Goal: Task Accomplishment & Management: Use online tool/utility

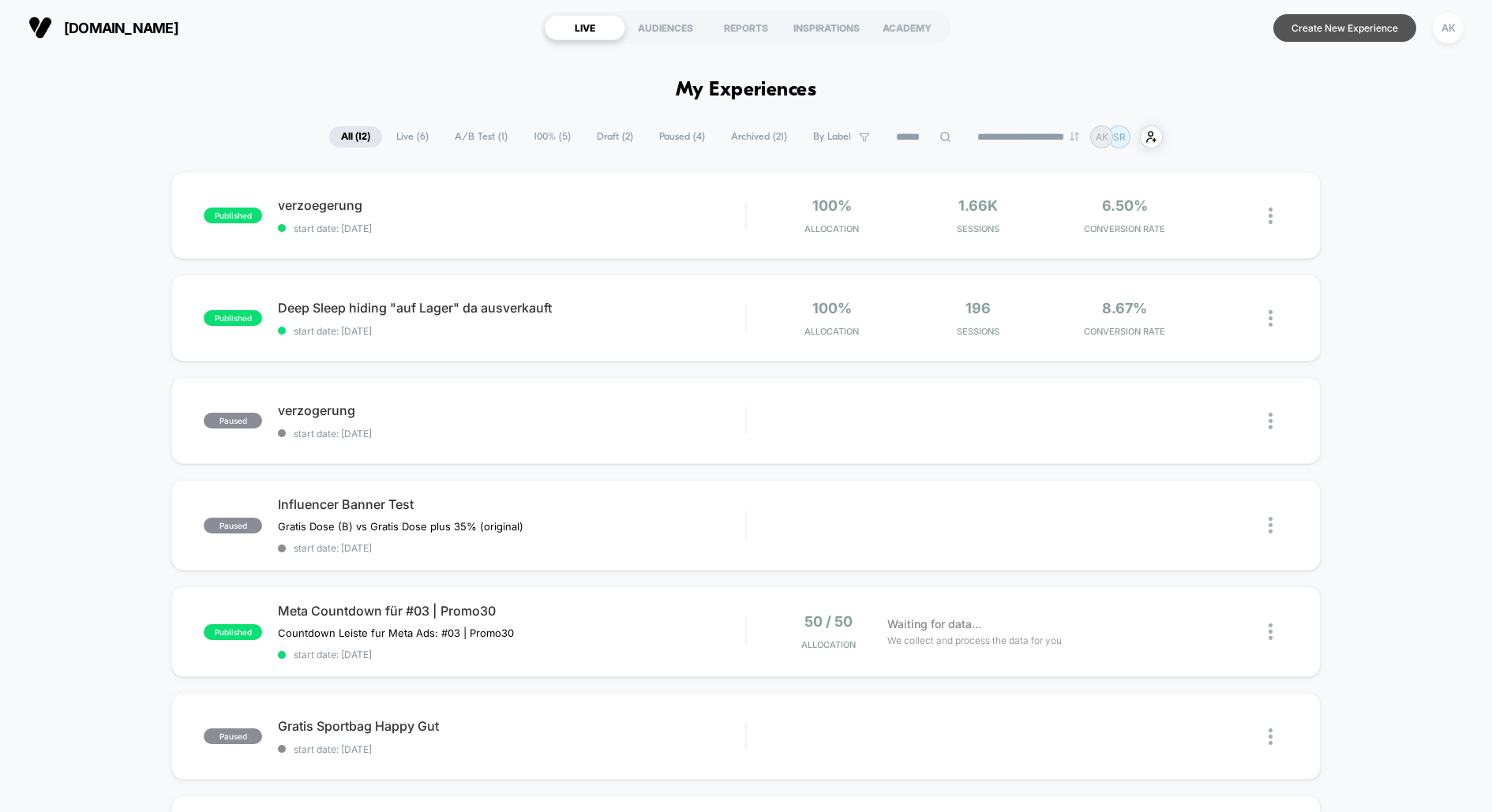
click at [1314, 38] on button "Create New Experience" at bounding box center [1344, 27] width 143 height 27
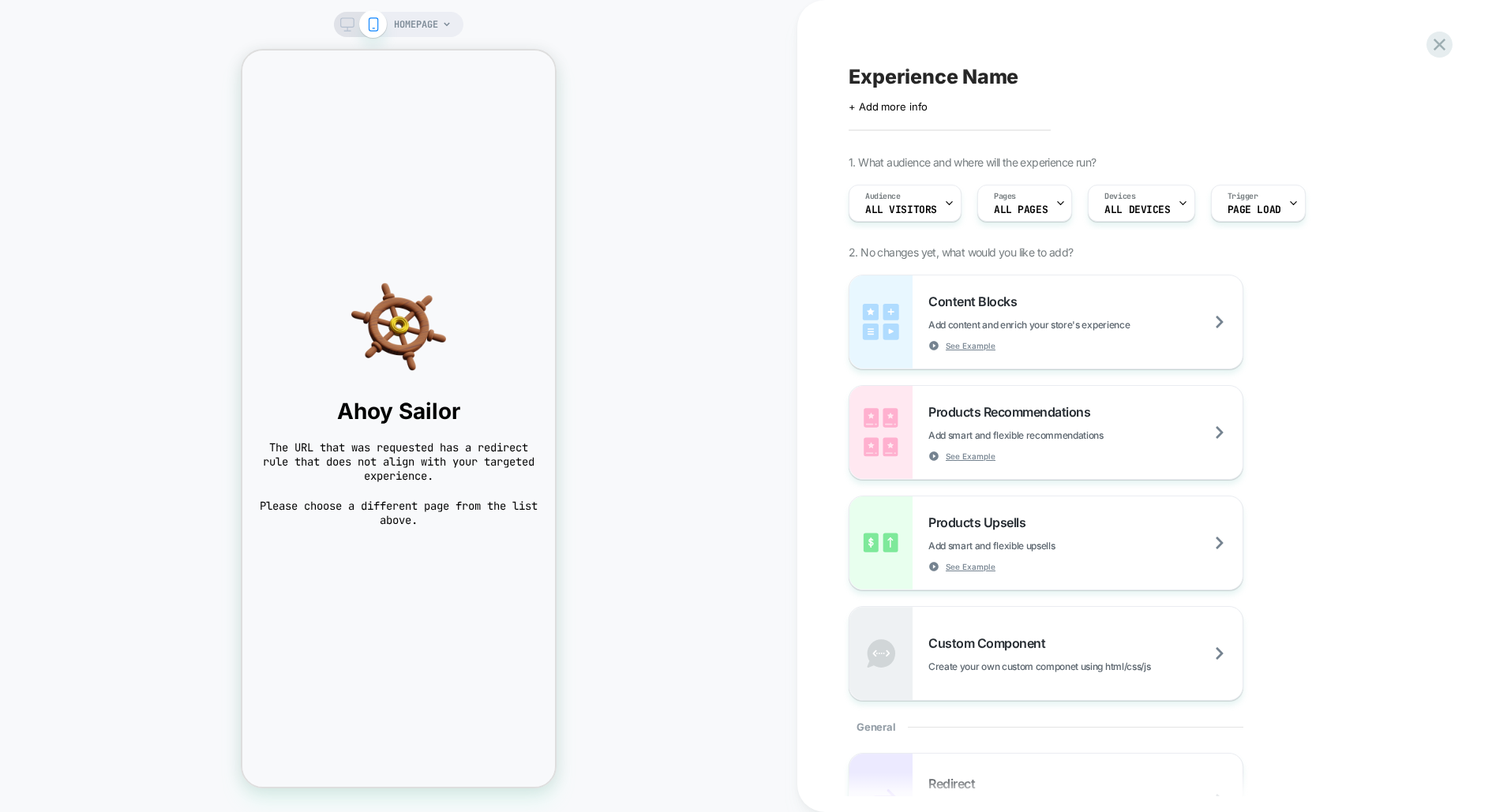
click at [446, 25] on icon at bounding box center [446, 25] width 9 height 9
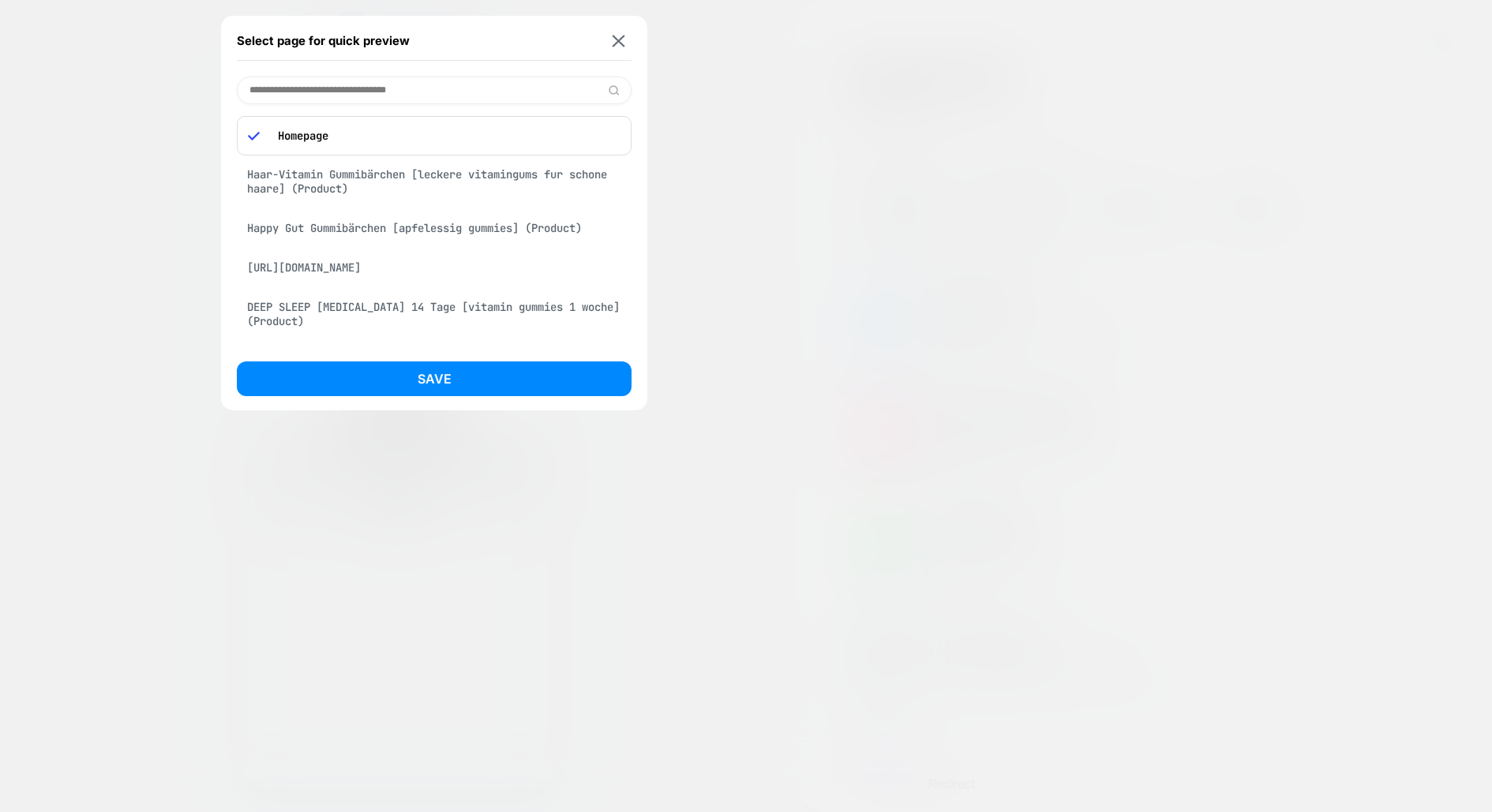
click at [479, 188] on div "Haar-Vitamin Gummibärchen [leckere vitamingums fur schone haare] (Product)" at bounding box center [434, 181] width 394 height 45
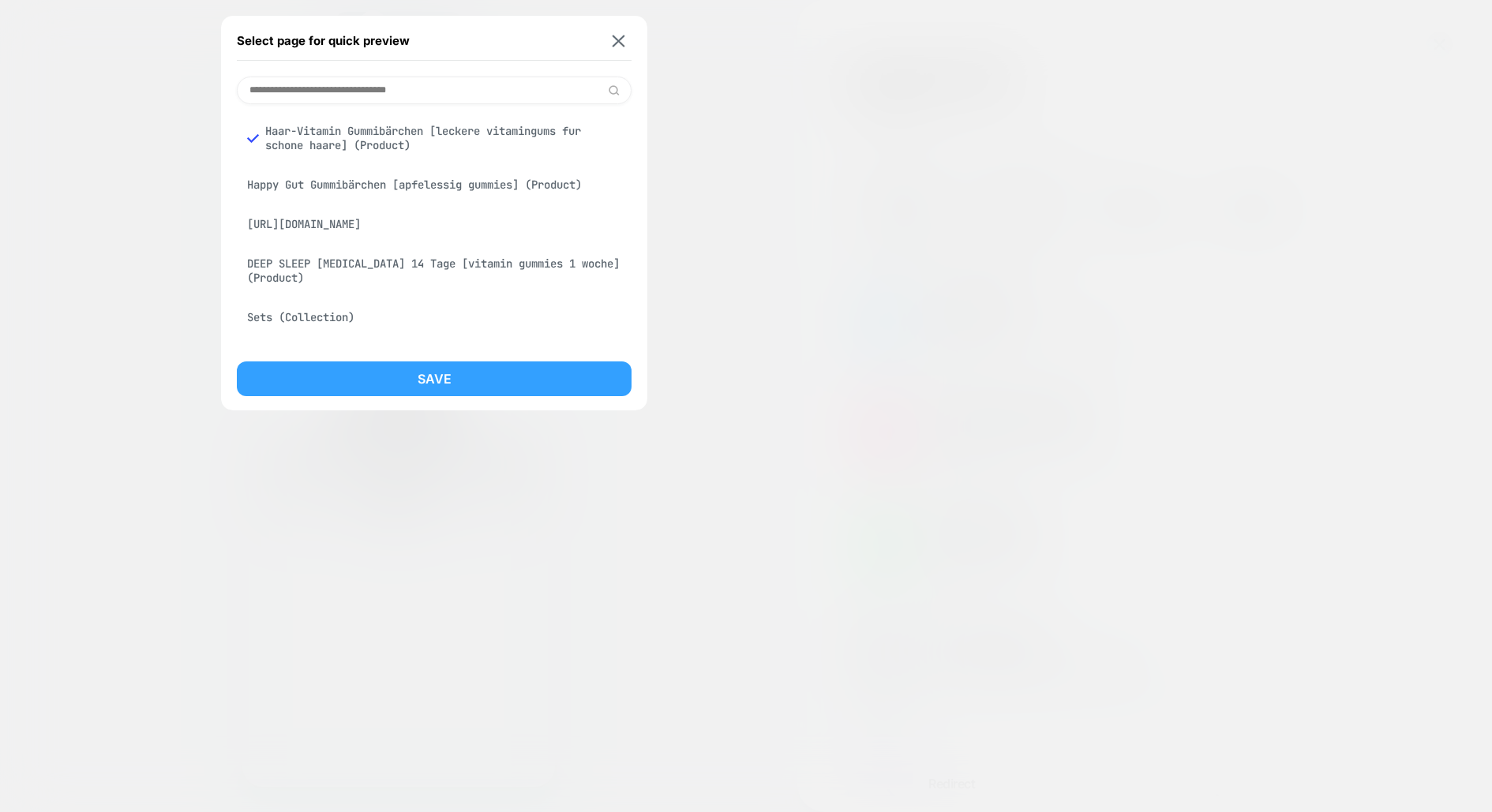
click at [484, 363] on button "Save" at bounding box center [434, 378] width 394 height 35
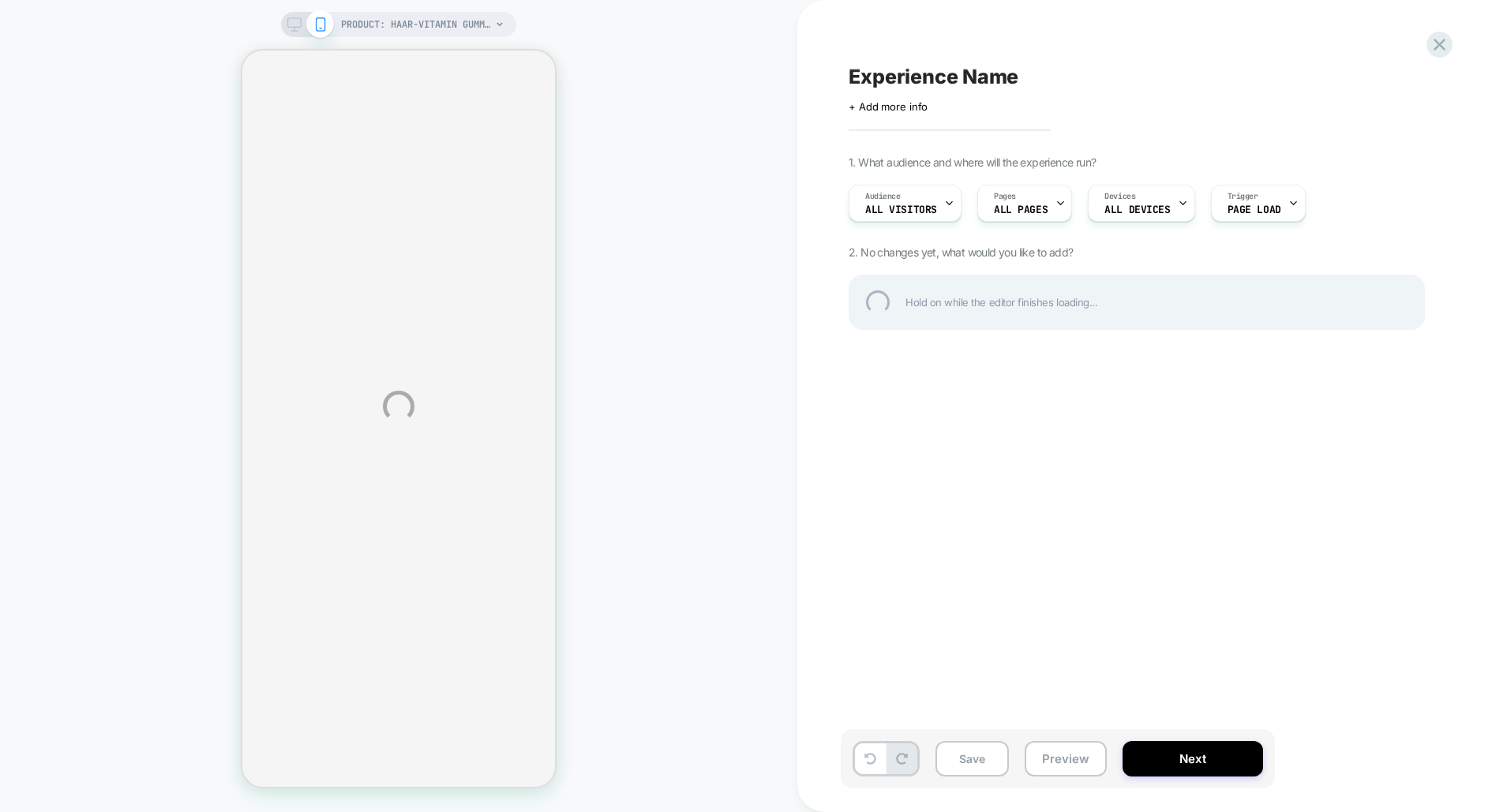
select select "**********"
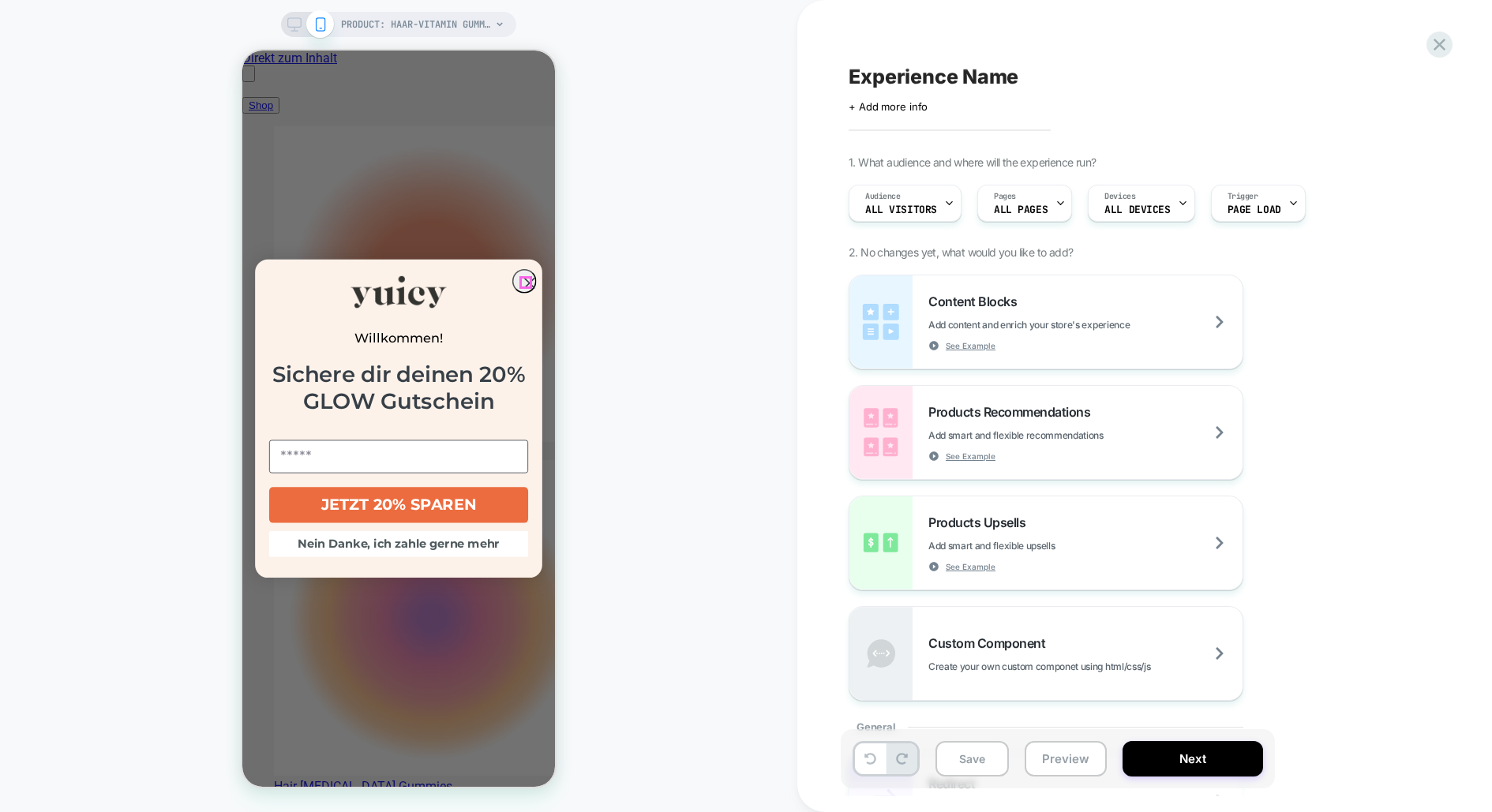
click at [519, 274] on circle "Close dialog" at bounding box center [529, 282] width 23 height 23
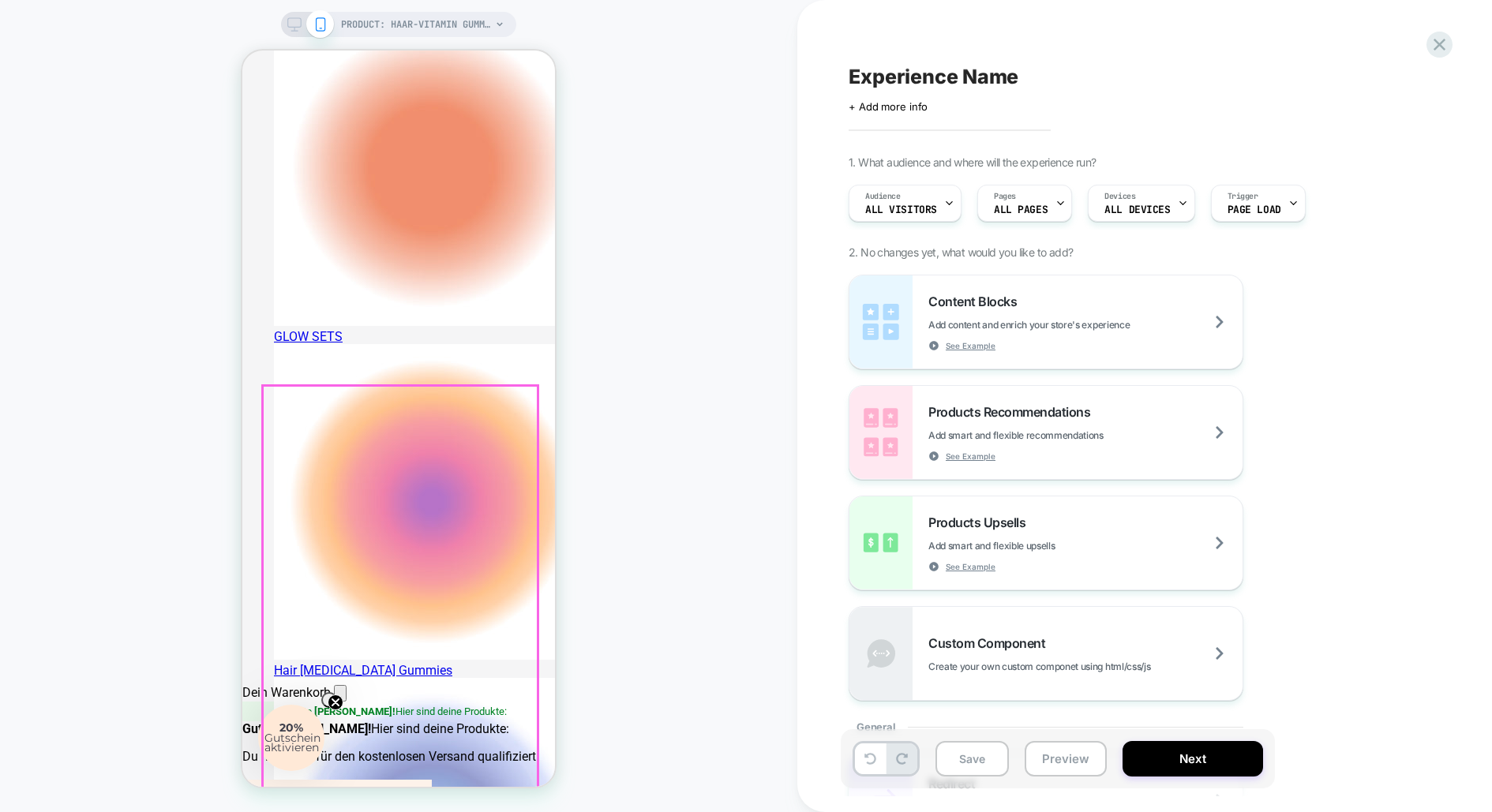
scroll to position [143, 0]
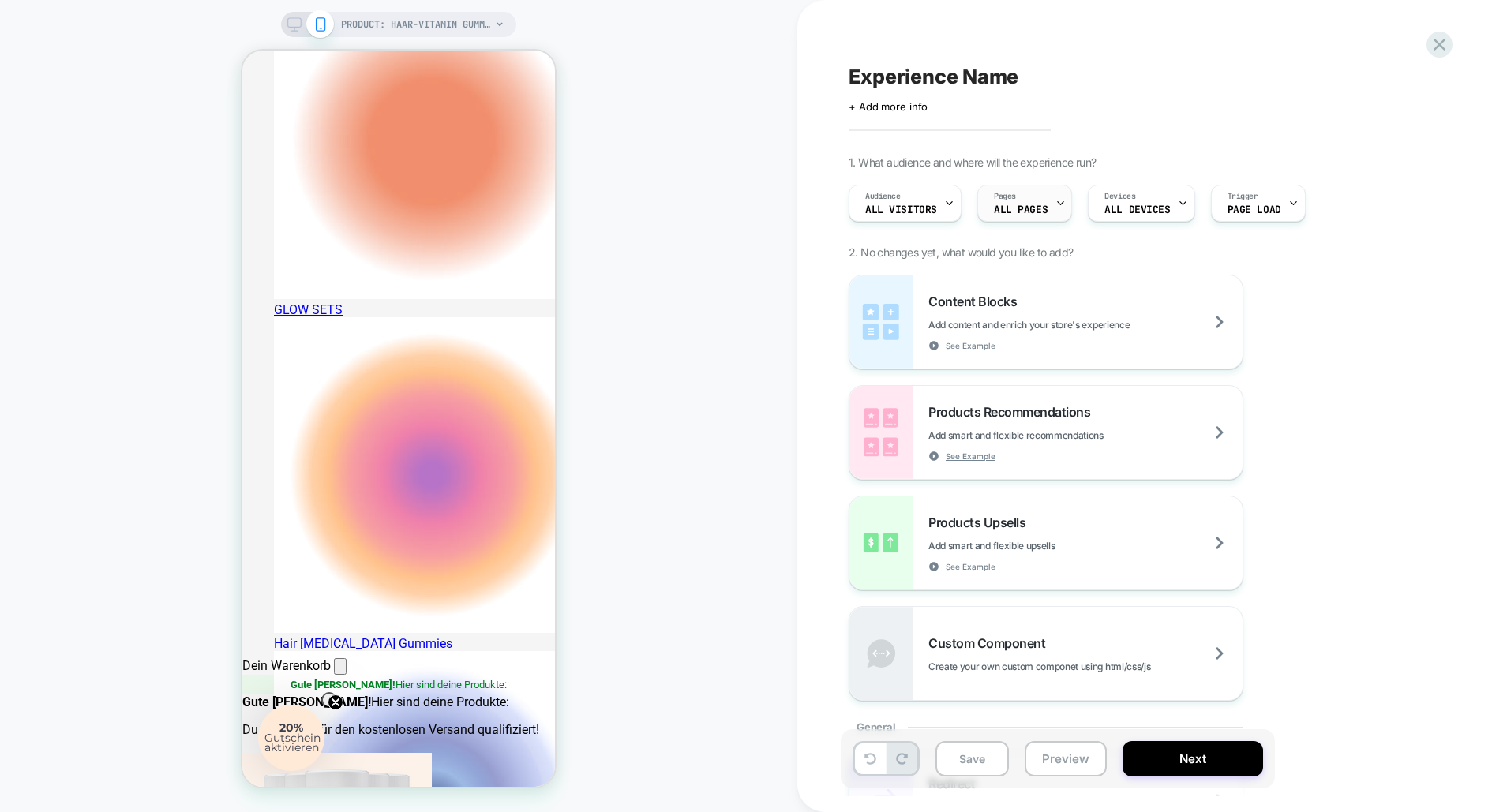
click at [1031, 189] on div "Pages ALL PAGES" at bounding box center [1021, 203] width 85 height 35
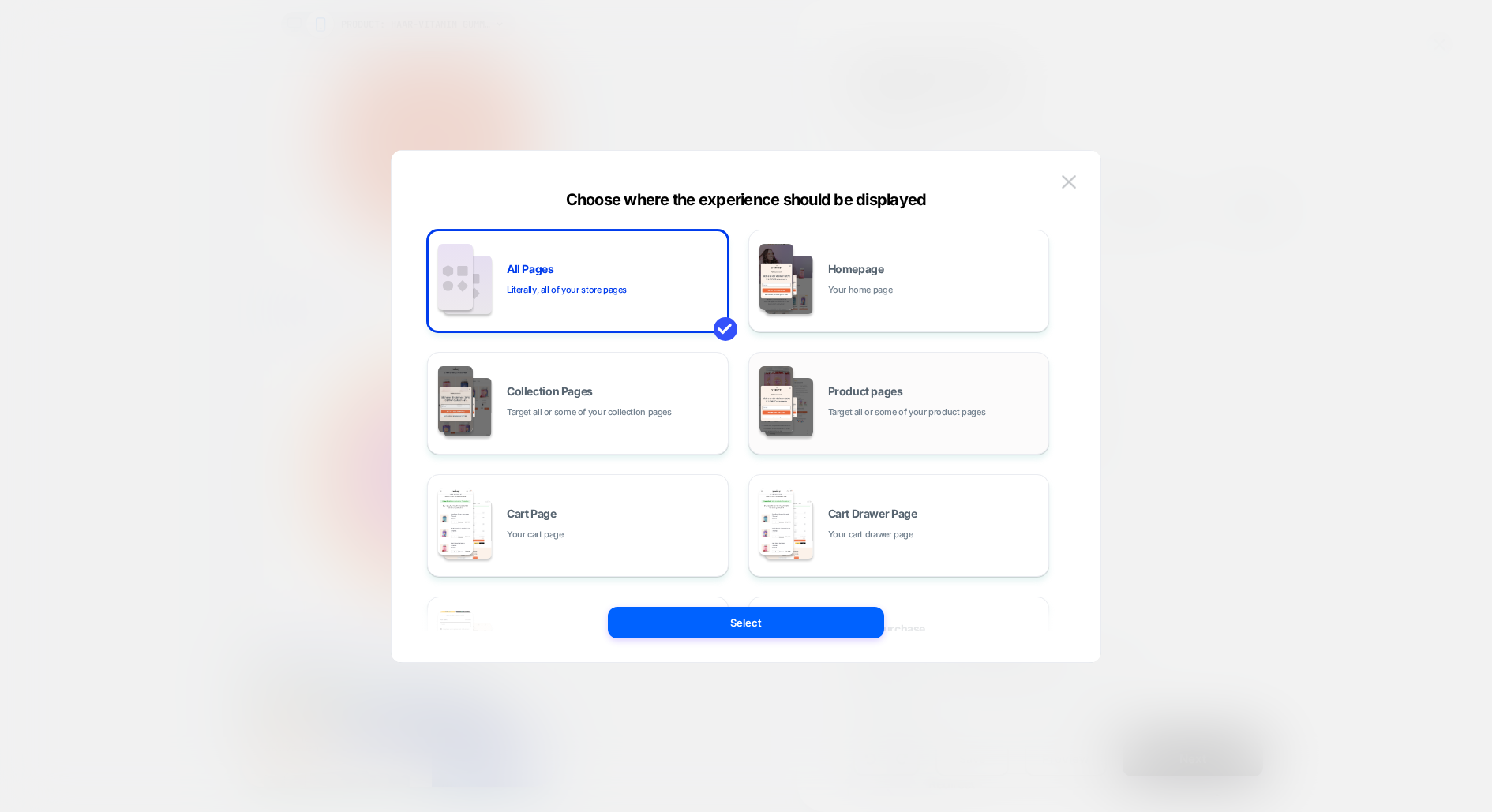
click at [924, 394] on div "Product pages Target all or some of your product pages" at bounding box center [934, 403] width 213 height 34
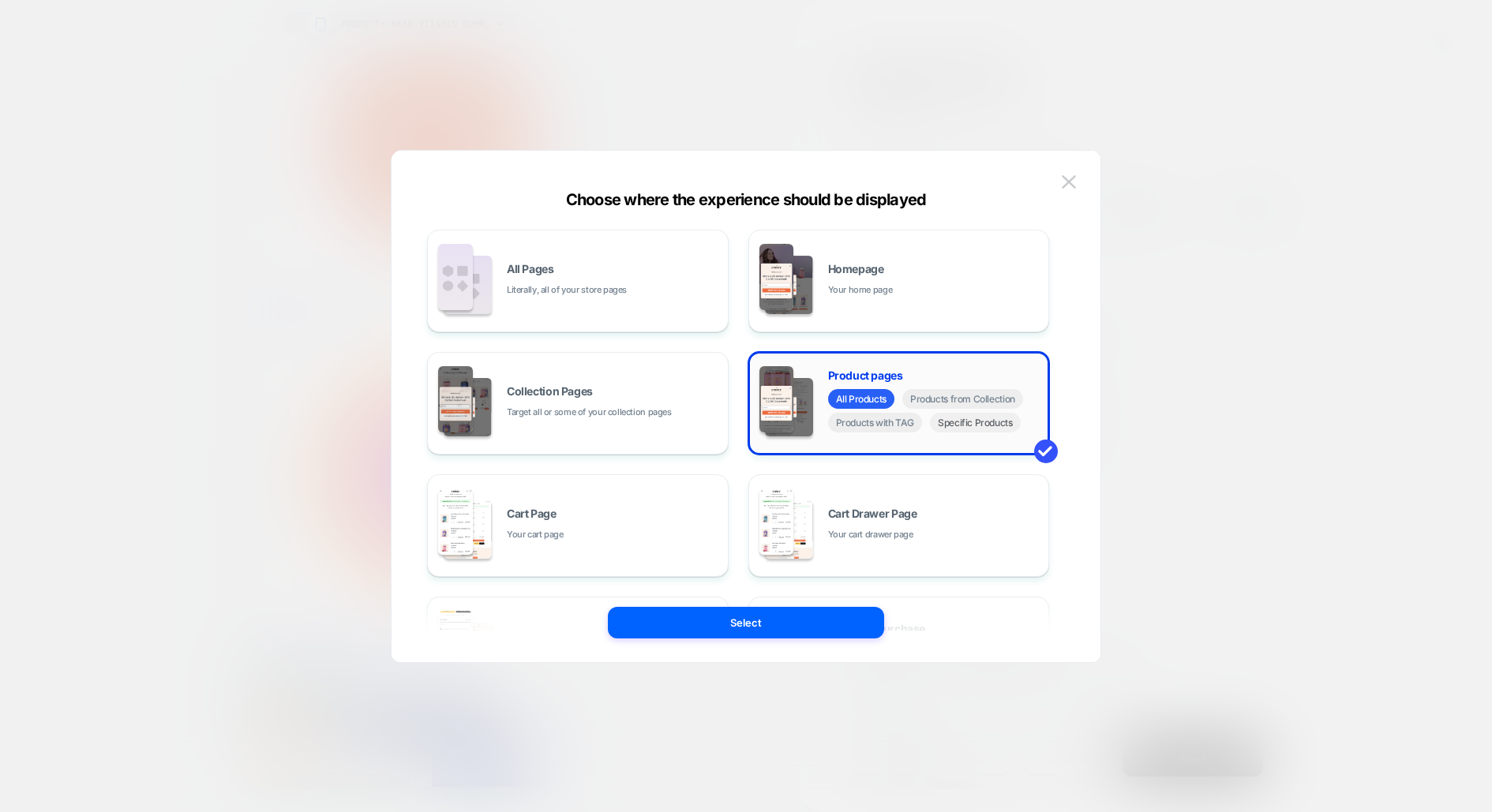
click at [971, 426] on span "Specific Products" at bounding box center [975, 422] width 91 height 20
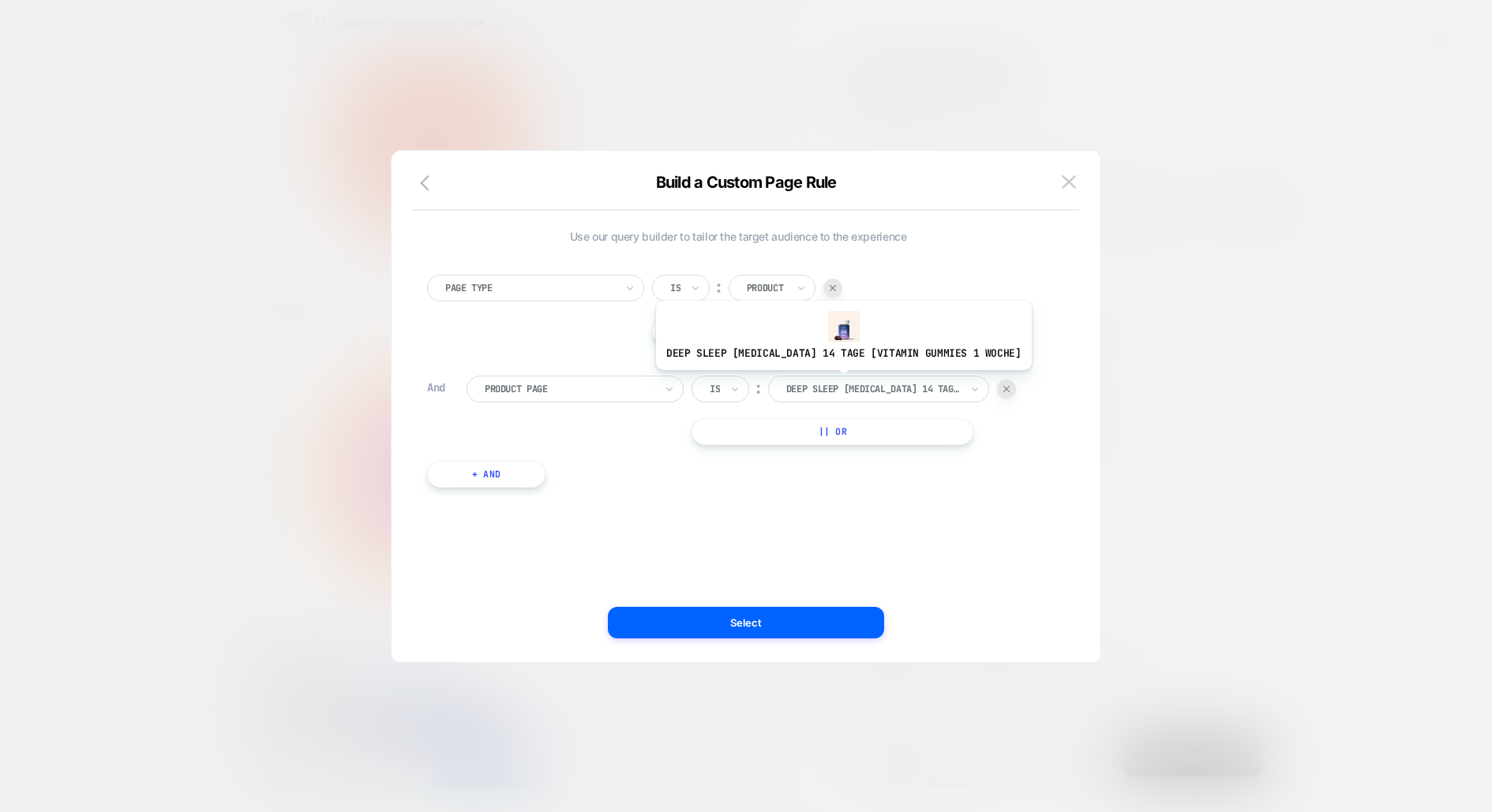
click at [824, 382] on div at bounding box center [872, 388] width 173 height 14
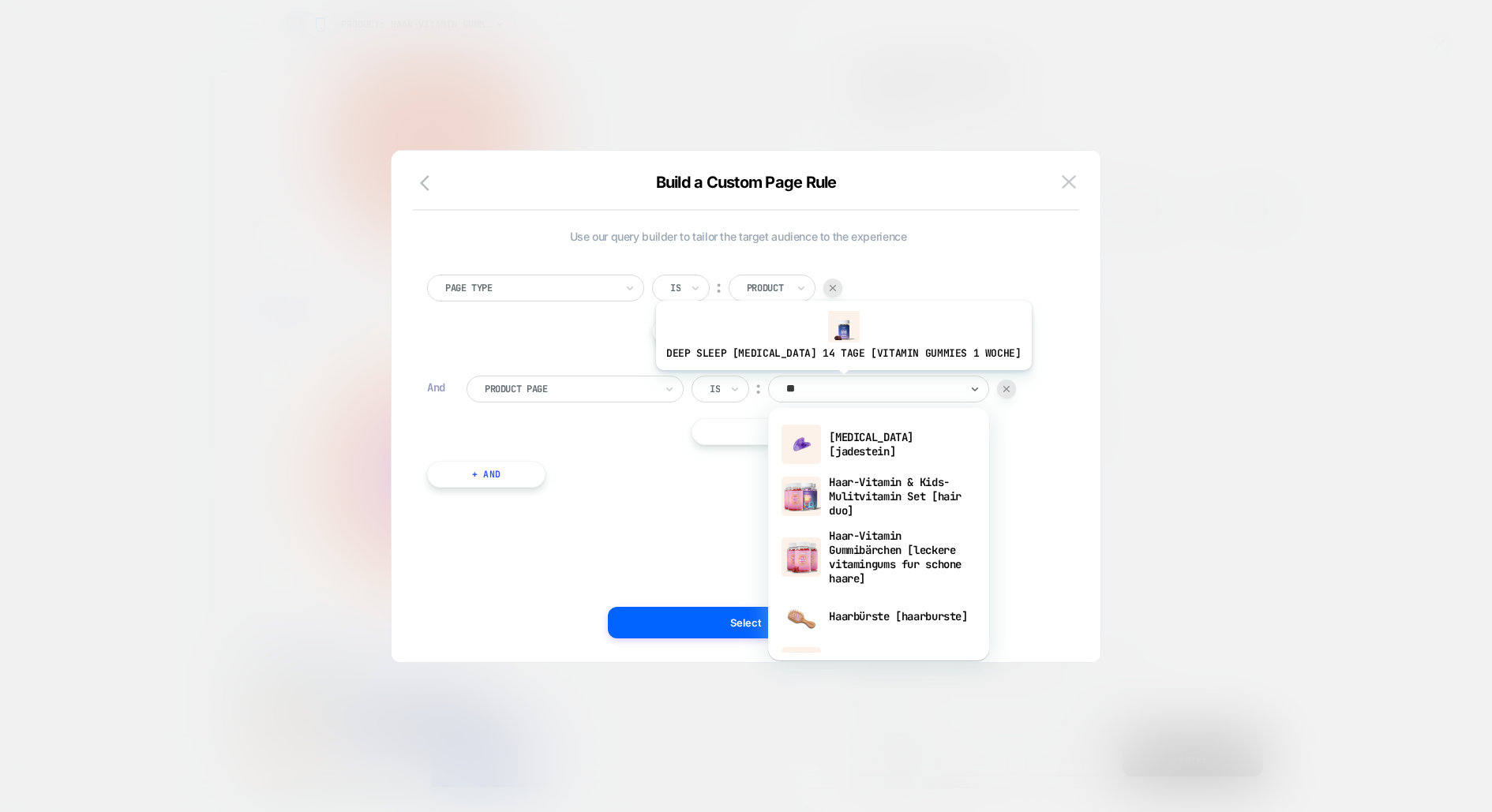
type input "***"
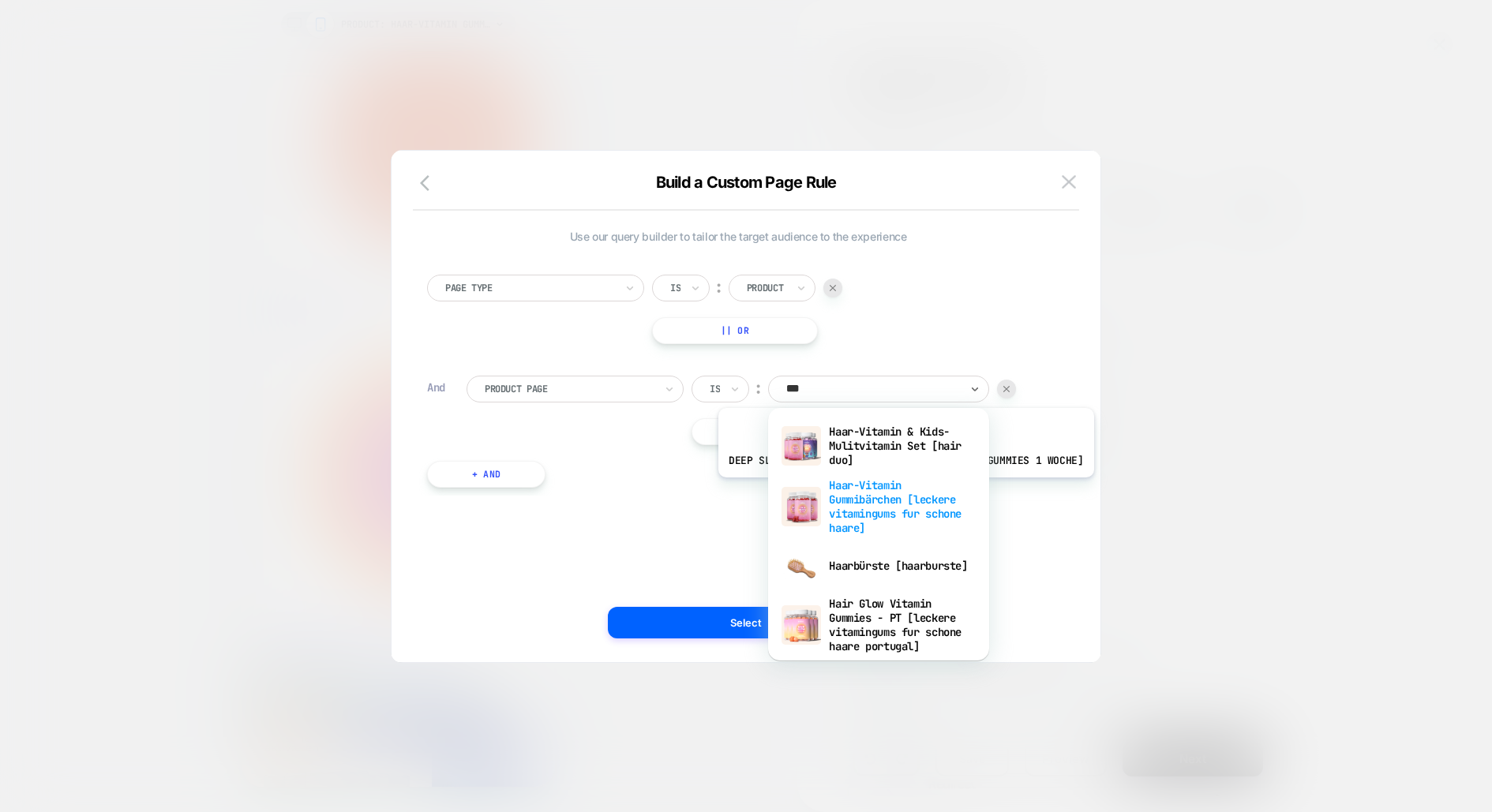
click at [891, 503] on div "Haar-Vitamin Gummibärchen [leckere vitamingums fur schone haare]" at bounding box center [878, 507] width 205 height 68
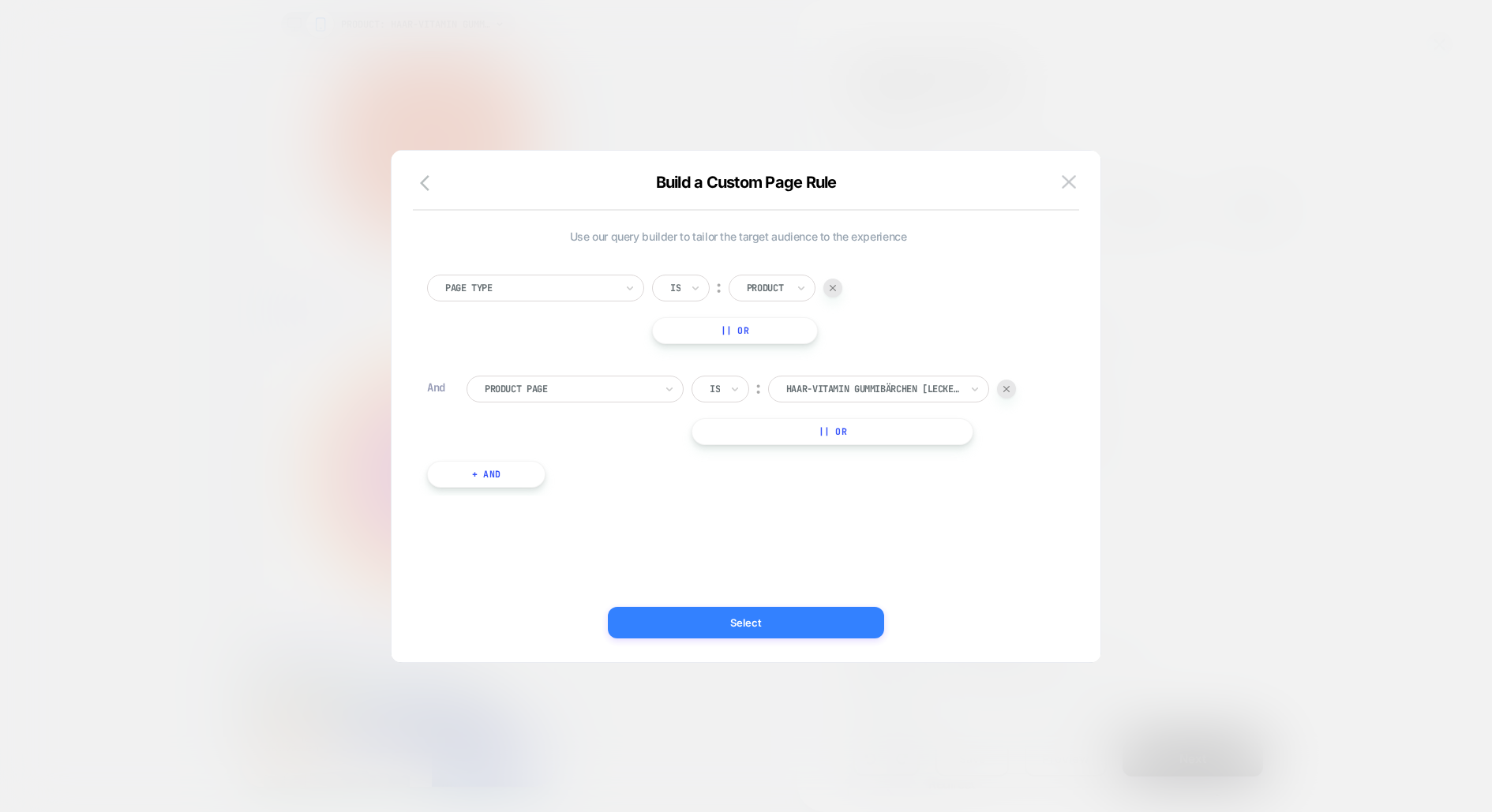
click at [808, 620] on button "Select" at bounding box center [745, 622] width 276 height 31
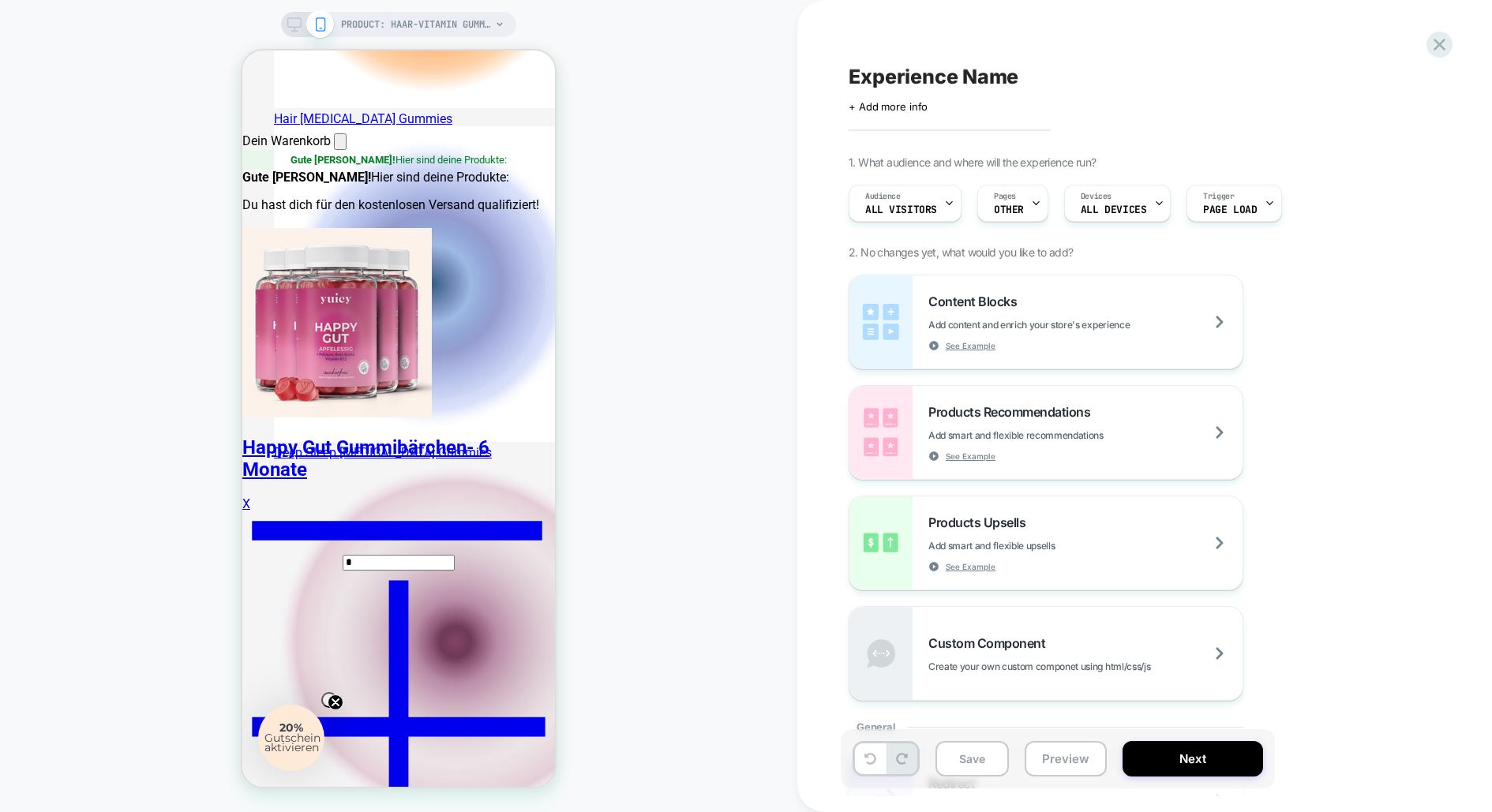
scroll to position [617, 0]
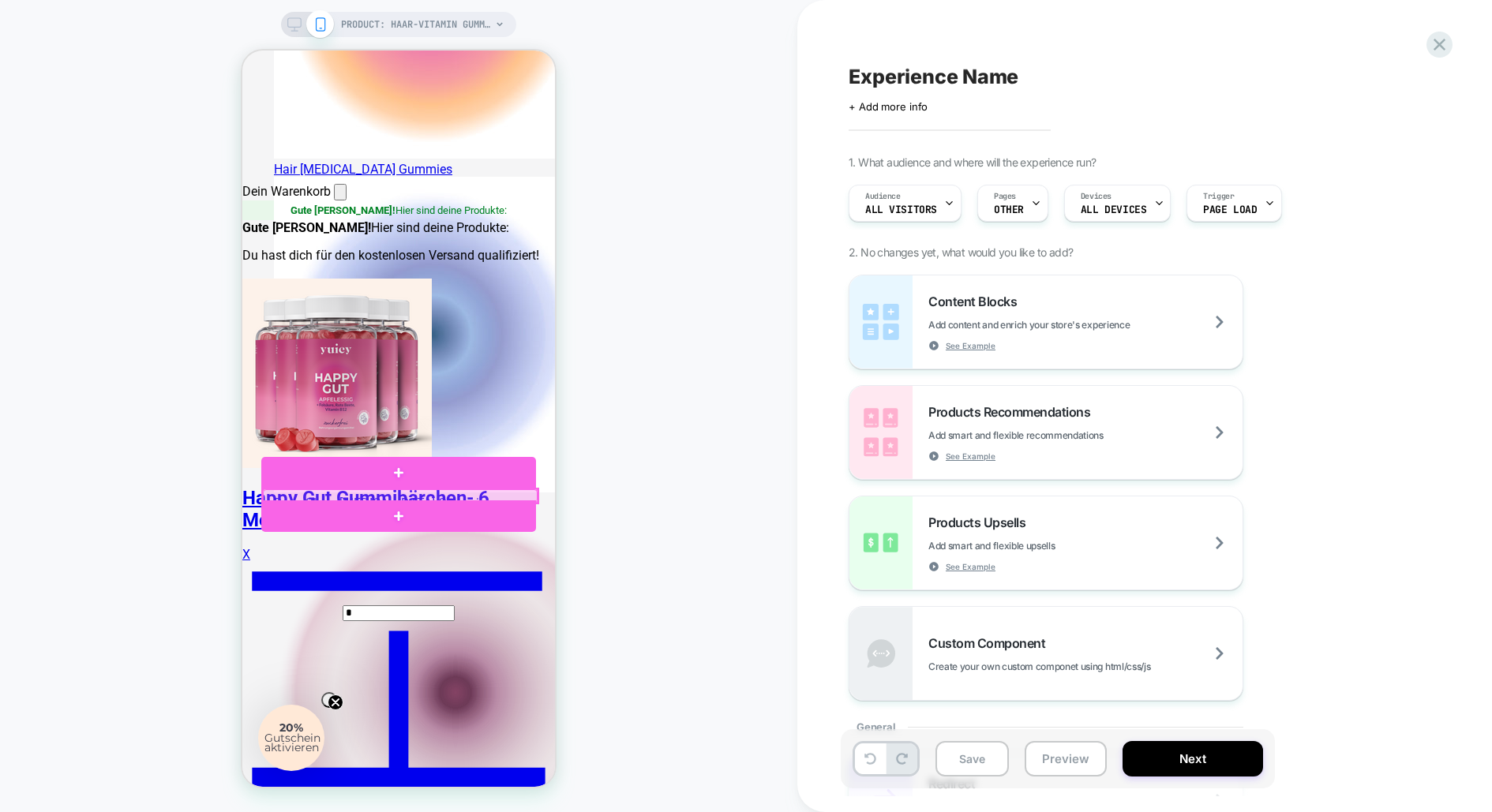
click at [445, 494] on div at bounding box center [400, 496] width 275 height 13
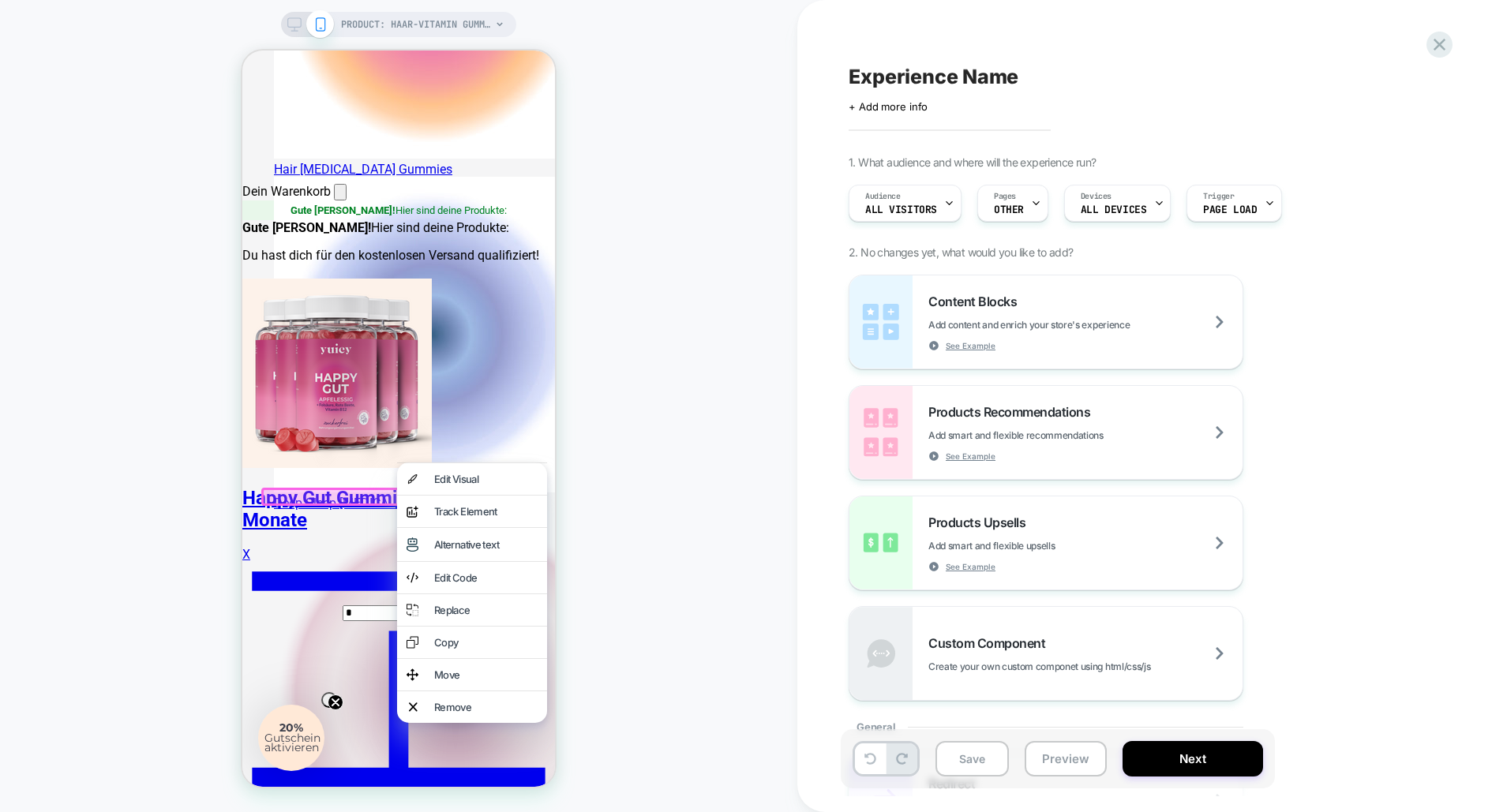
click at [573, 497] on div "PRODUCT: Haar-Vitamin Gummibärchen [leckere vitamingums fur schone haare] PRODU…" at bounding box center [398, 406] width 797 height 780
click at [566, 410] on div "PRODUCT: Haar-Vitamin Gummibärchen [leckere vitamingums fur schone haare] PRODU…" at bounding box center [398, 406] width 797 height 780
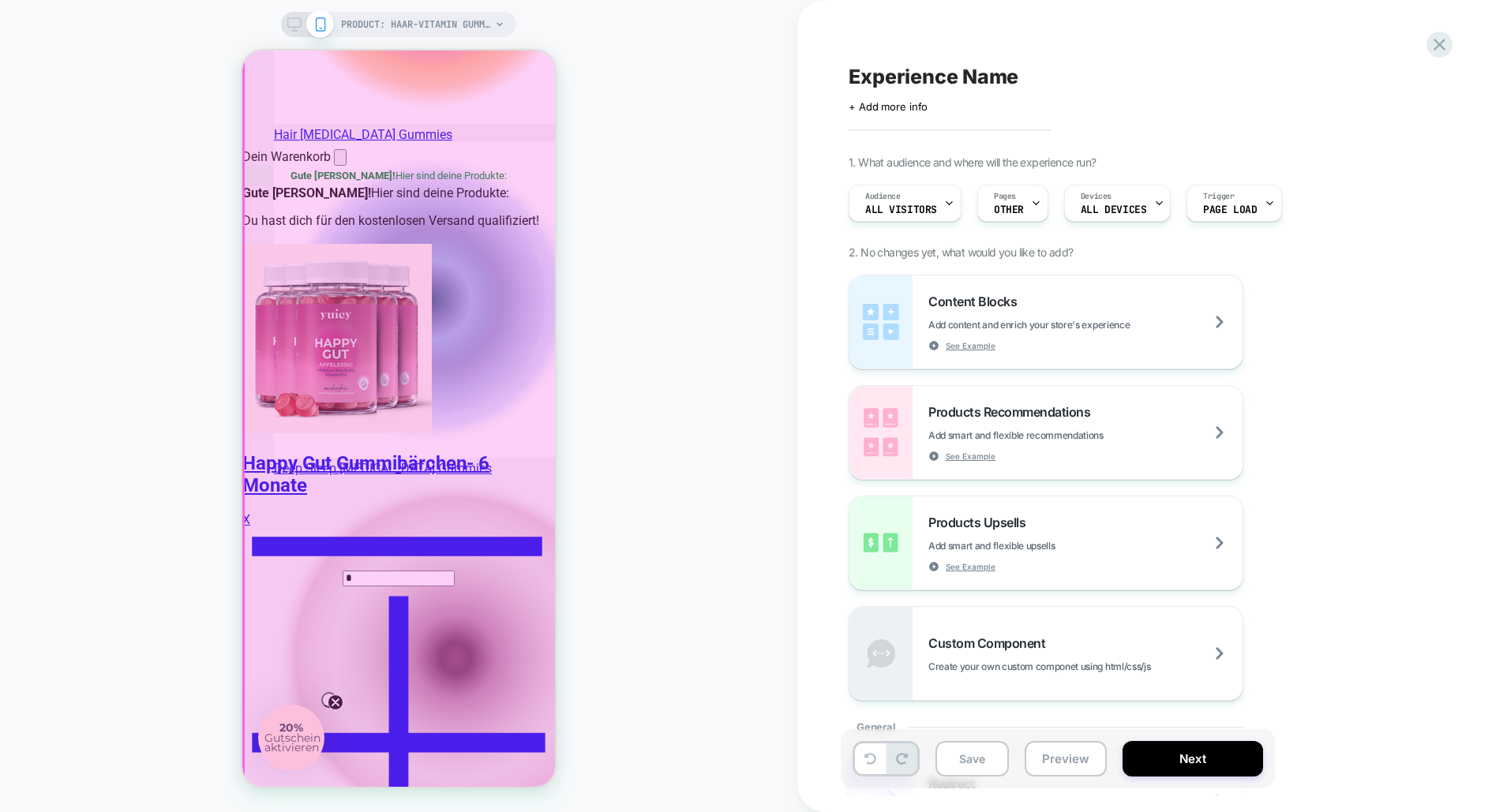
scroll to position [609, 0]
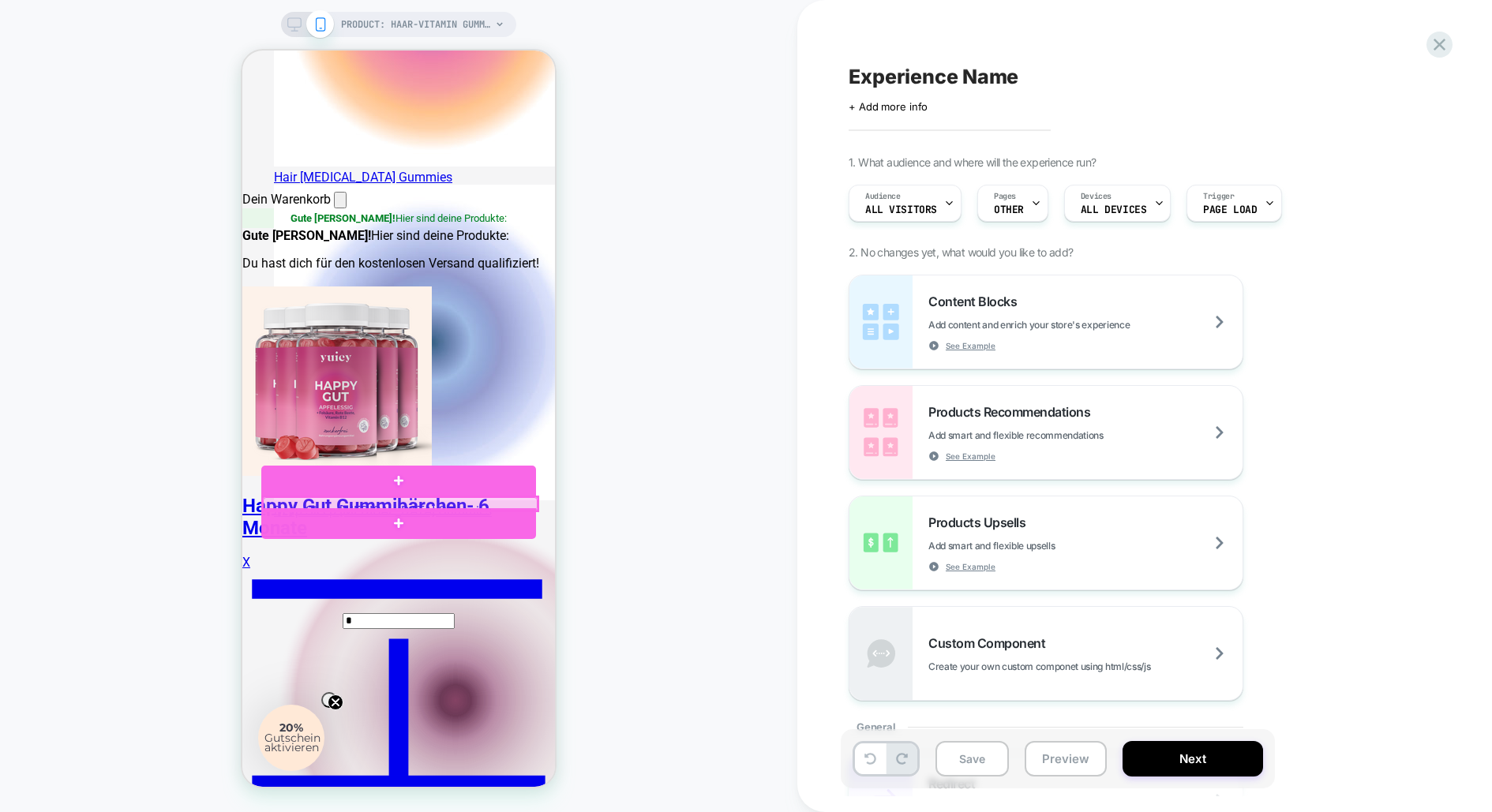
click at [423, 500] on div at bounding box center [400, 504] width 275 height 13
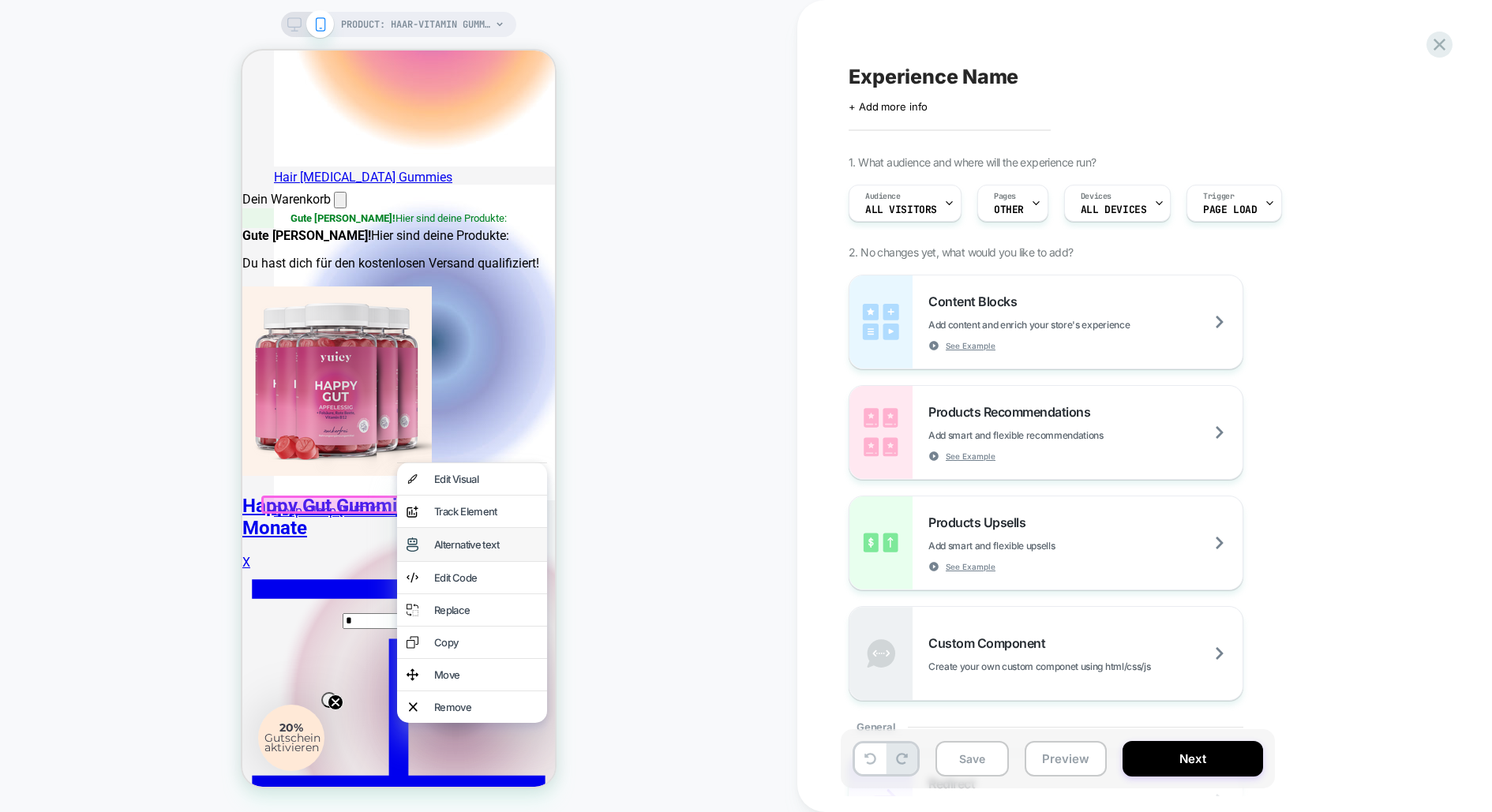
click at [482, 550] on div "Alternative text" at bounding box center [485, 544] width 103 height 12
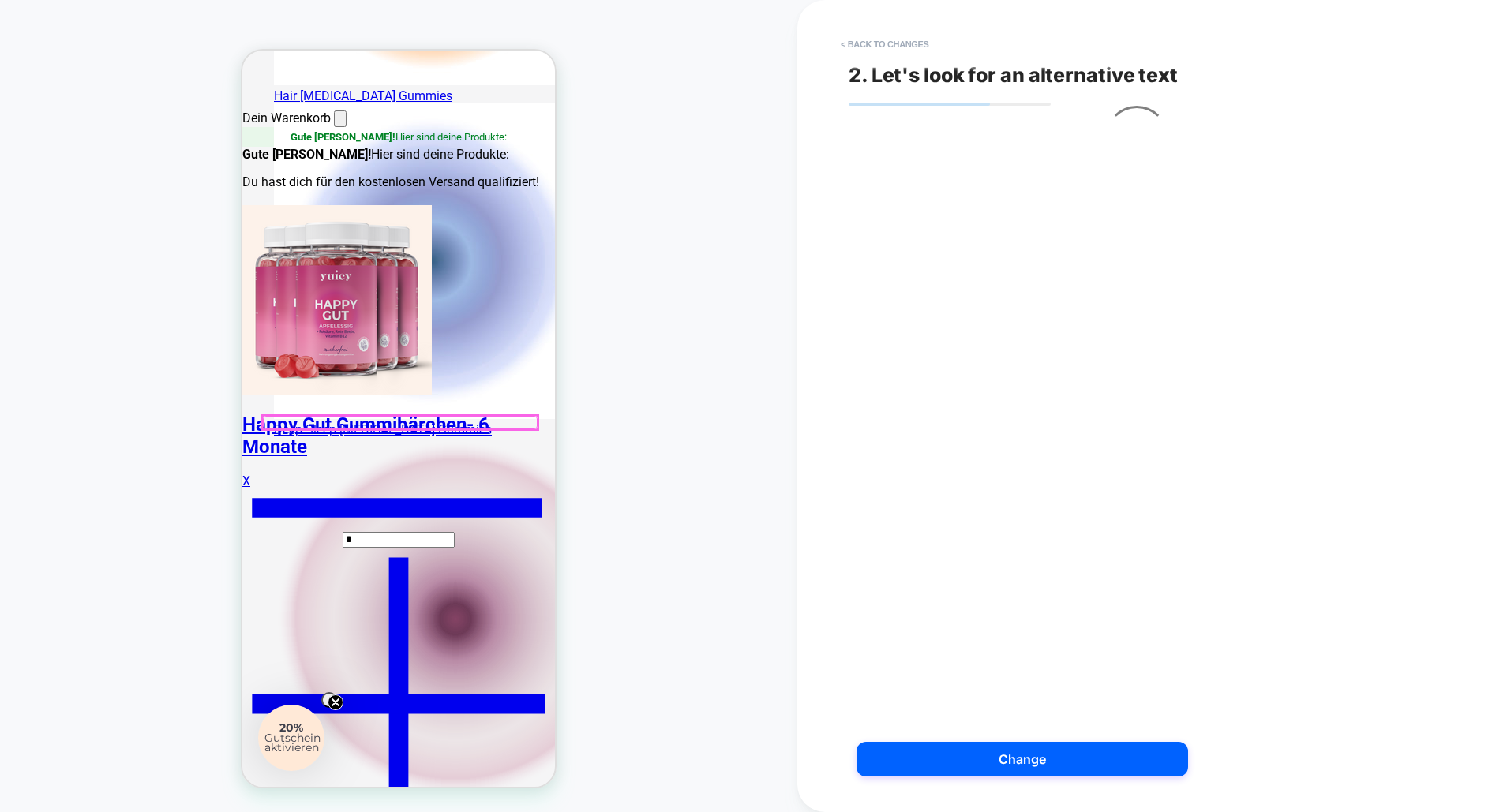
scroll to position [693, 0]
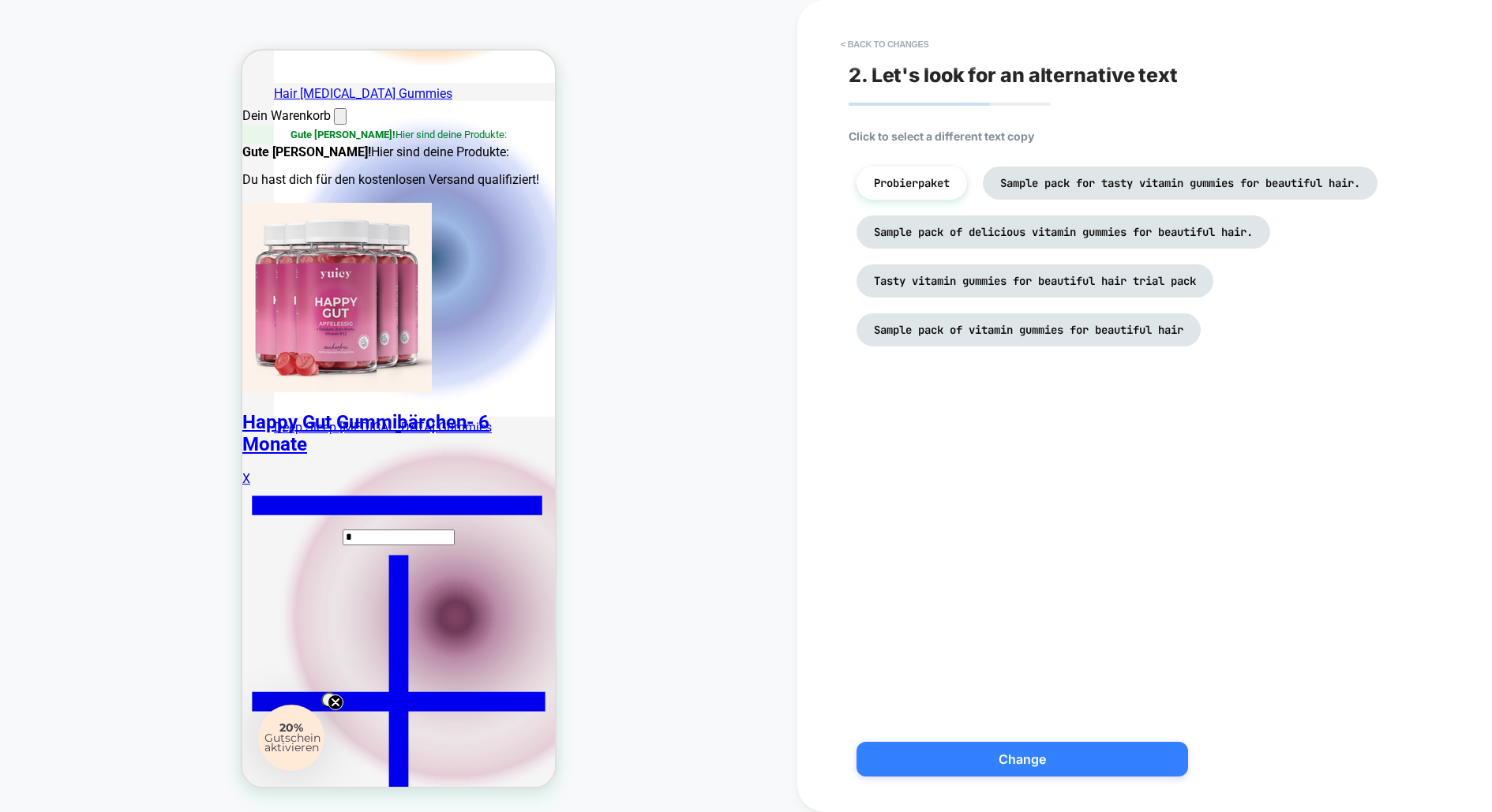
click at [981, 764] on button "Change" at bounding box center [1022, 759] width 332 height 35
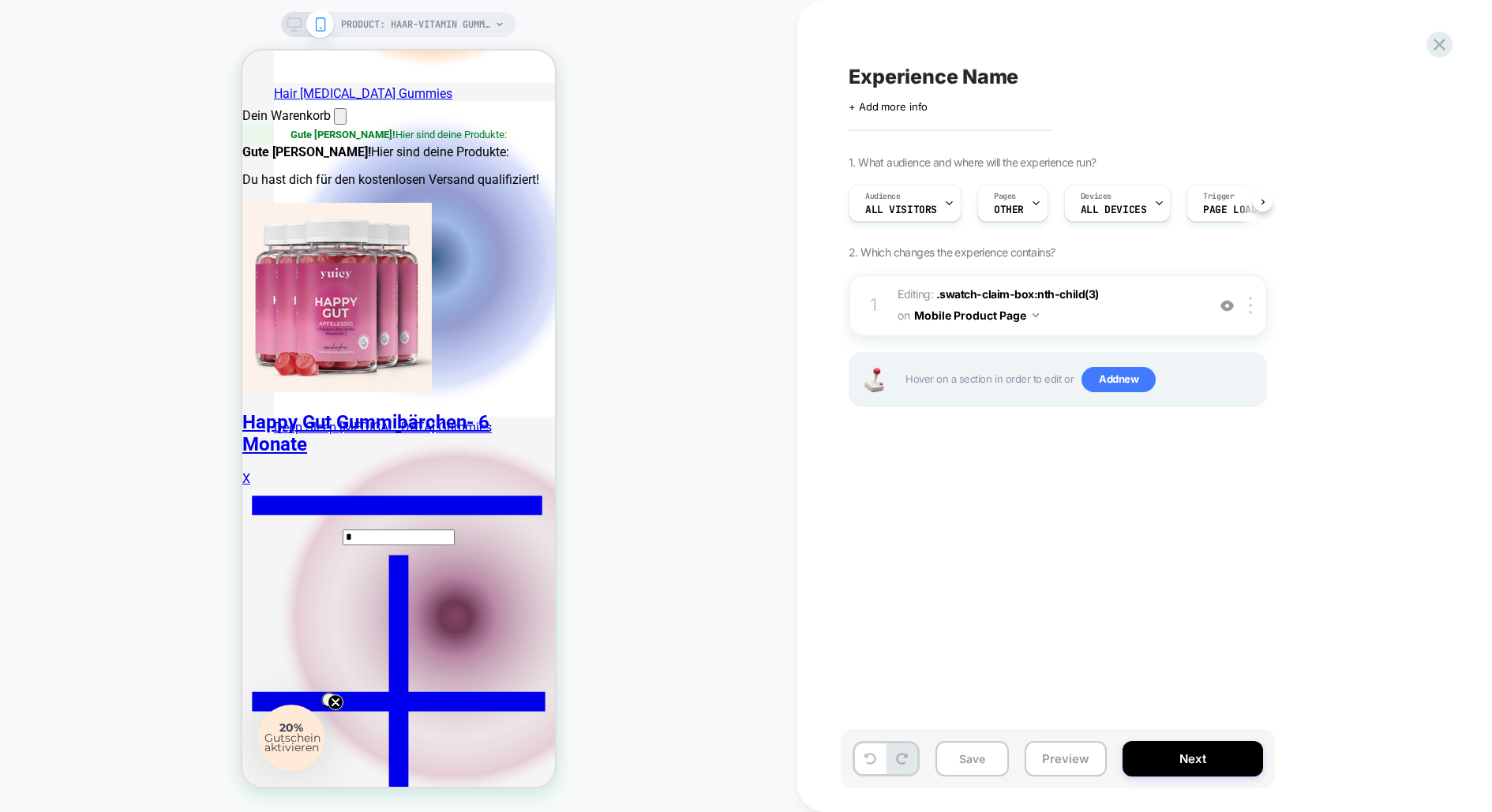
scroll to position [0, 1]
click at [1221, 304] on img at bounding box center [1227, 306] width 13 height 13
click at [1026, 318] on button "Mobile Product Page" at bounding box center [976, 316] width 125 height 23
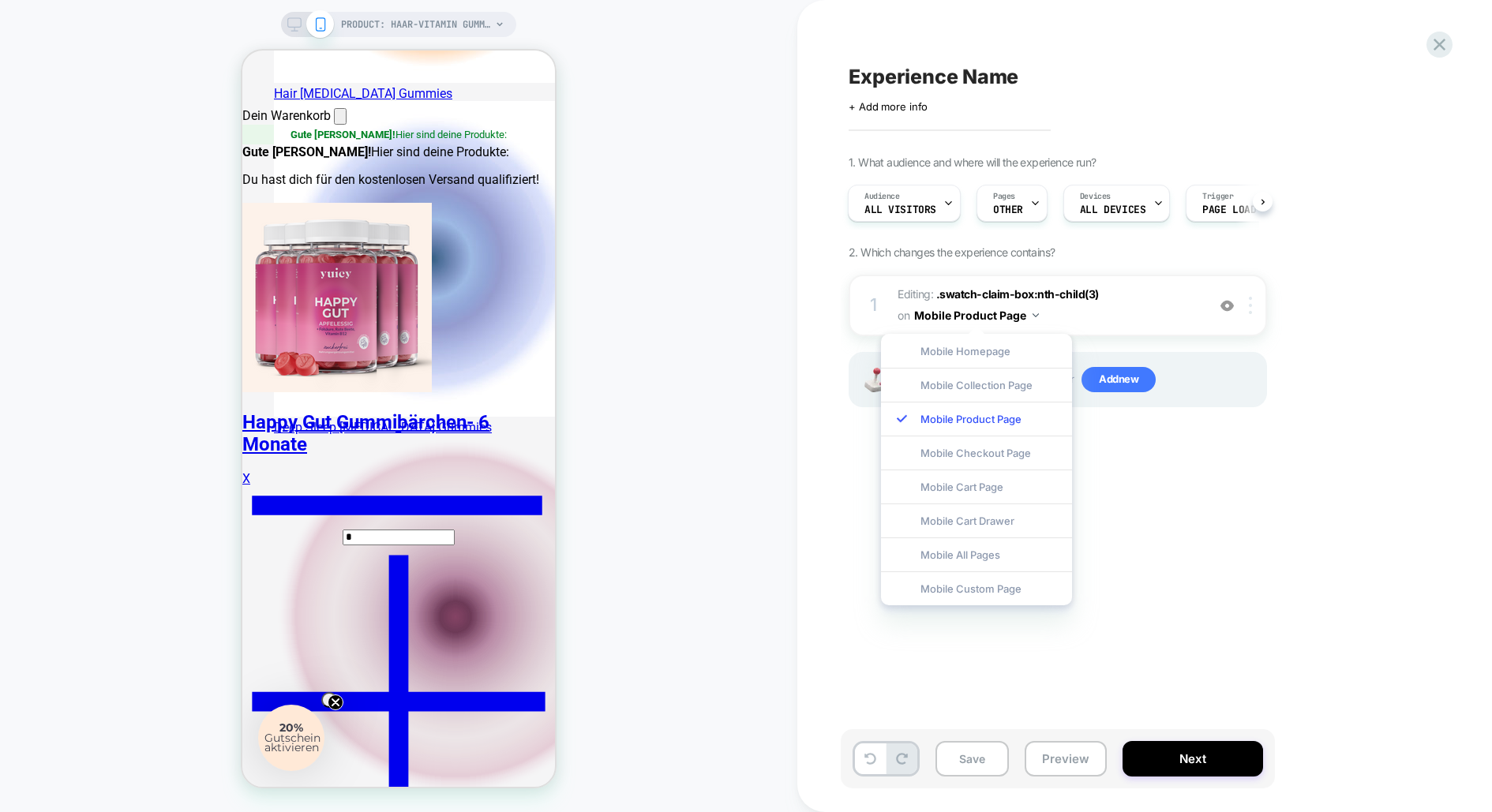
click at [1246, 303] on div at bounding box center [1252, 305] width 26 height 17
click at [1222, 427] on div "Delete" at bounding box center [1251, 429] width 140 height 43
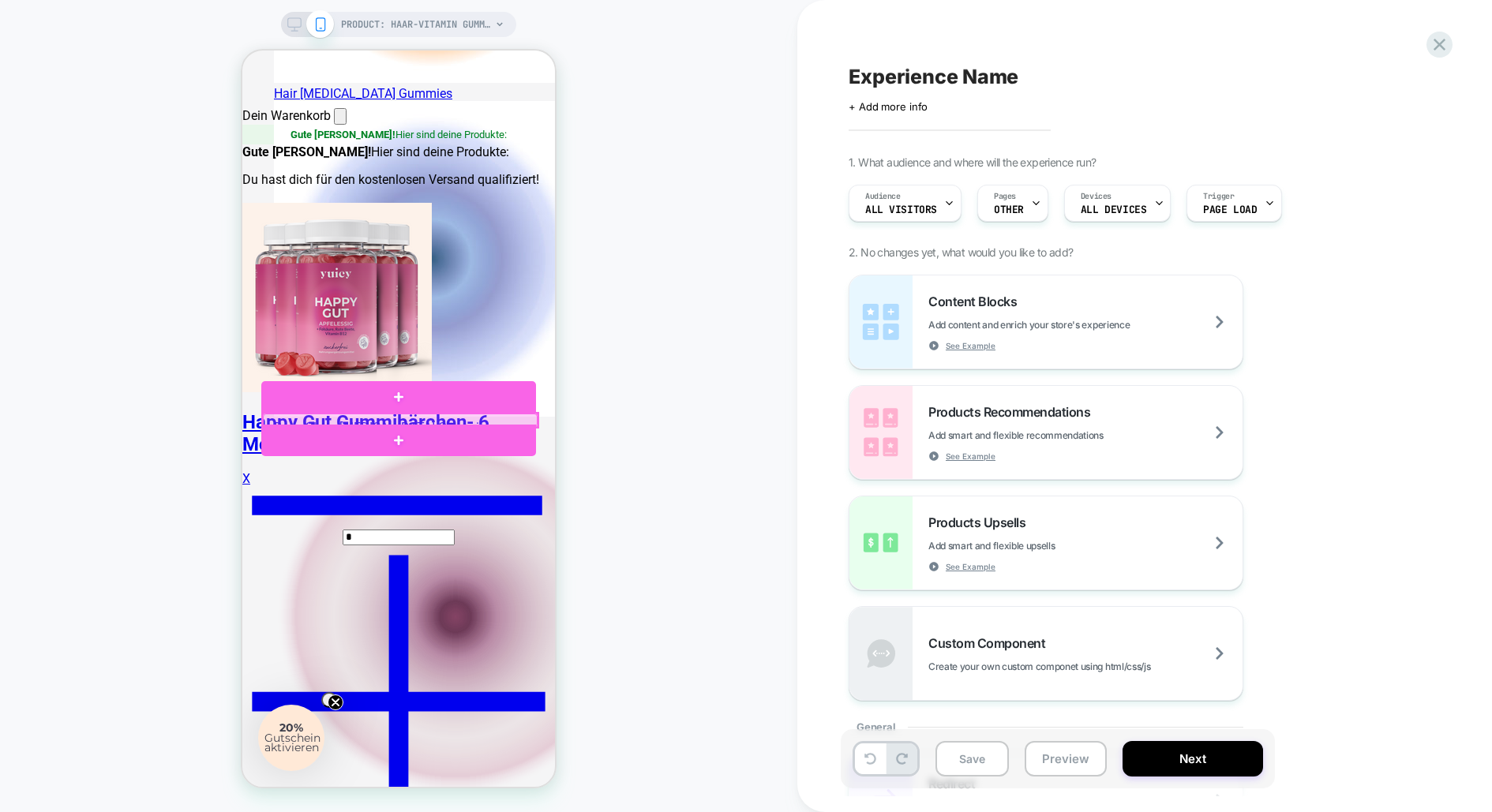
click at [422, 421] on div at bounding box center [400, 420] width 275 height 13
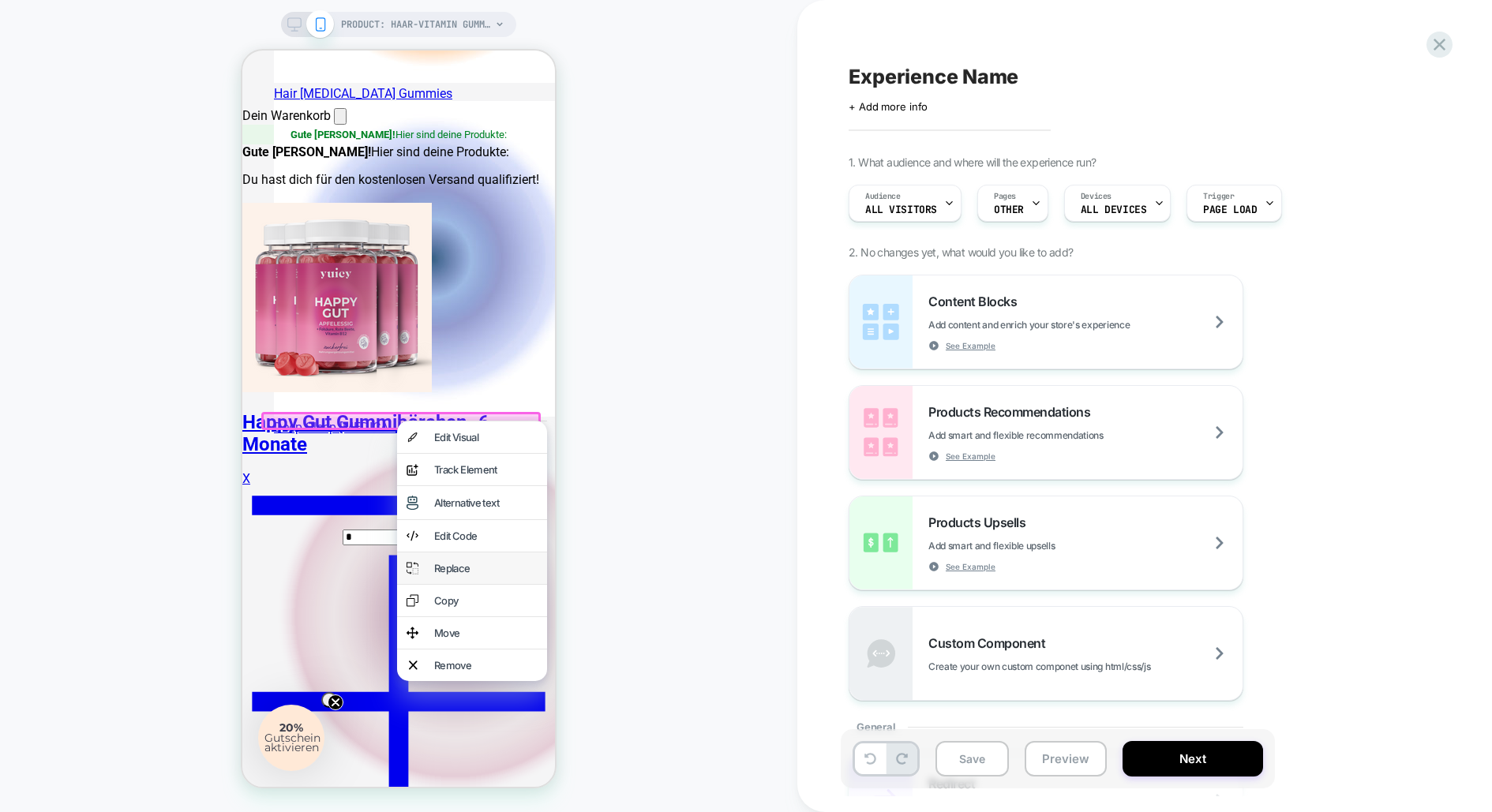
click at [463, 574] on div "Replace" at bounding box center [485, 568] width 103 height 12
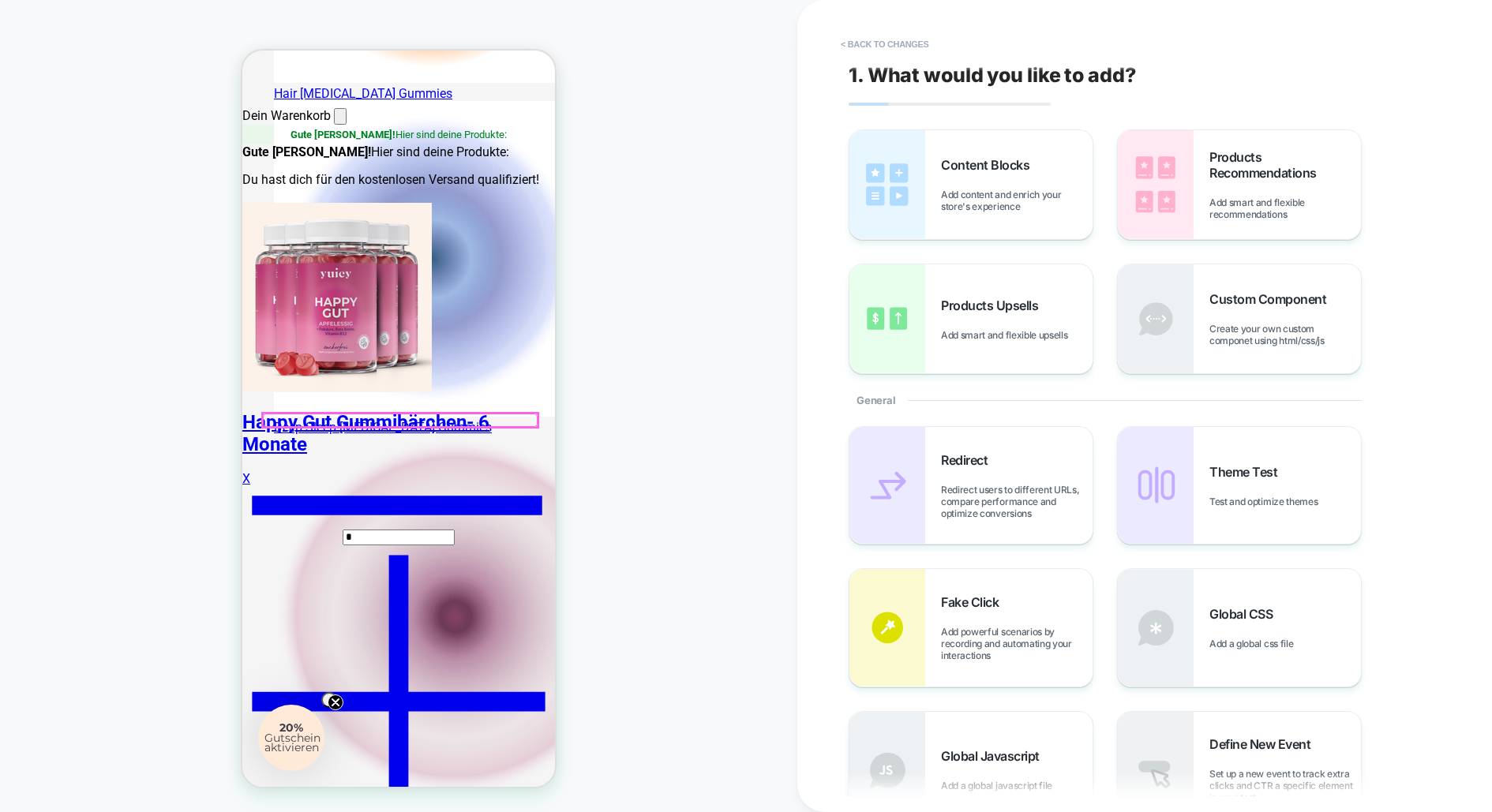
scroll to position [707, 0]
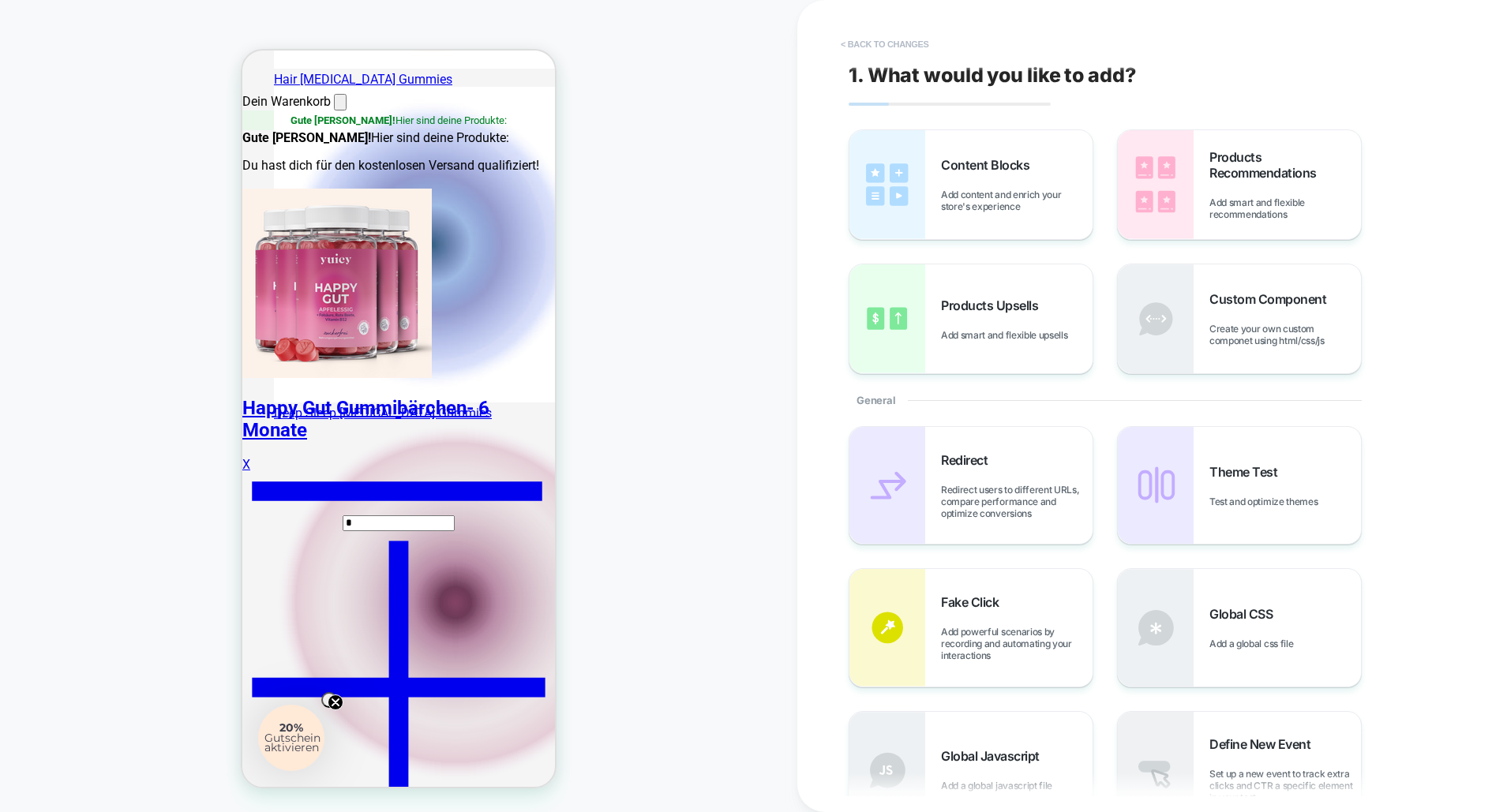
click at [863, 38] on button "< Back to changes" at bounding box center [884, 44] width 104 height 26
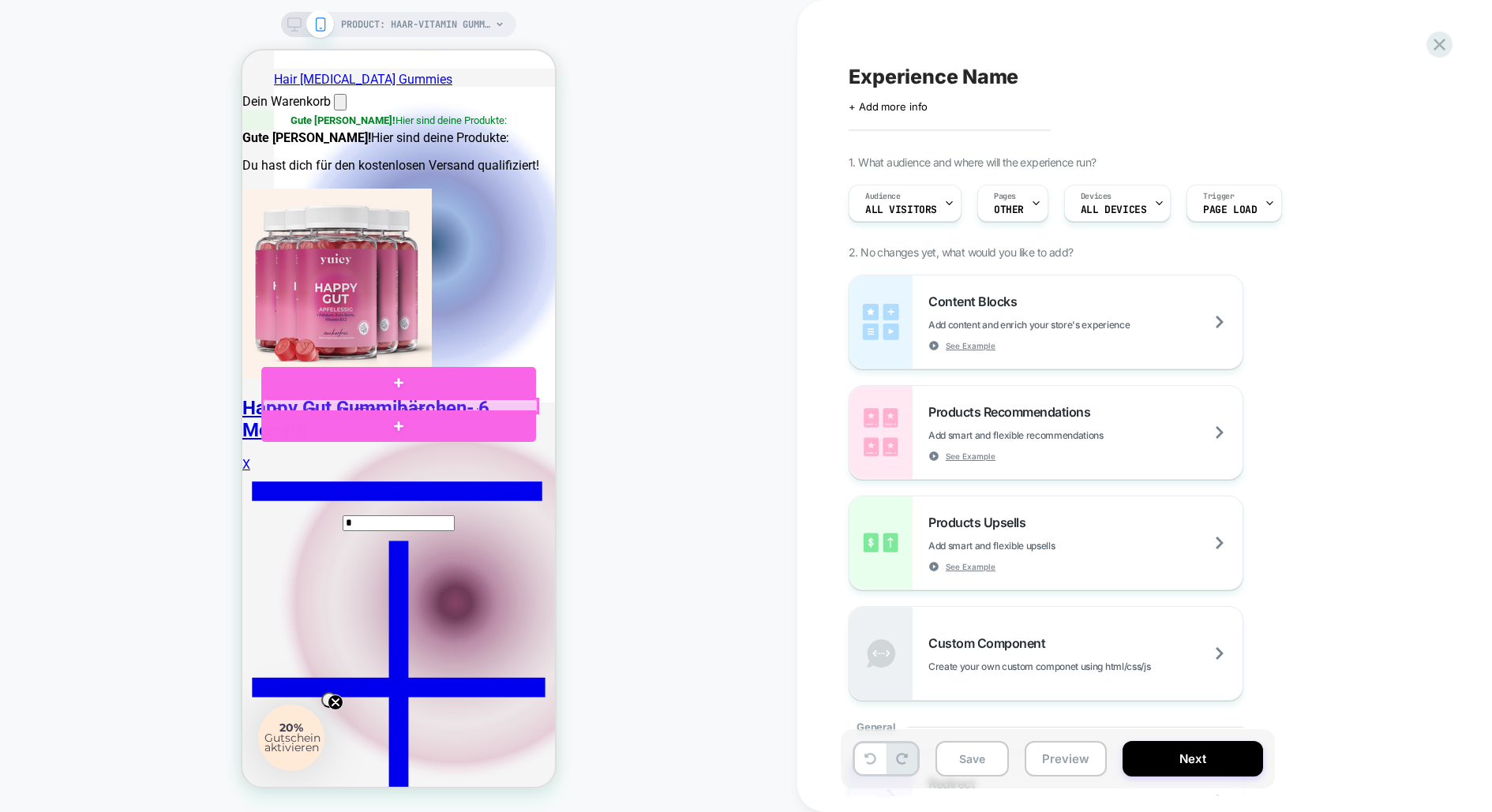
click at [425, 406] on div at bounding box center [400, 406] width 275 height 13
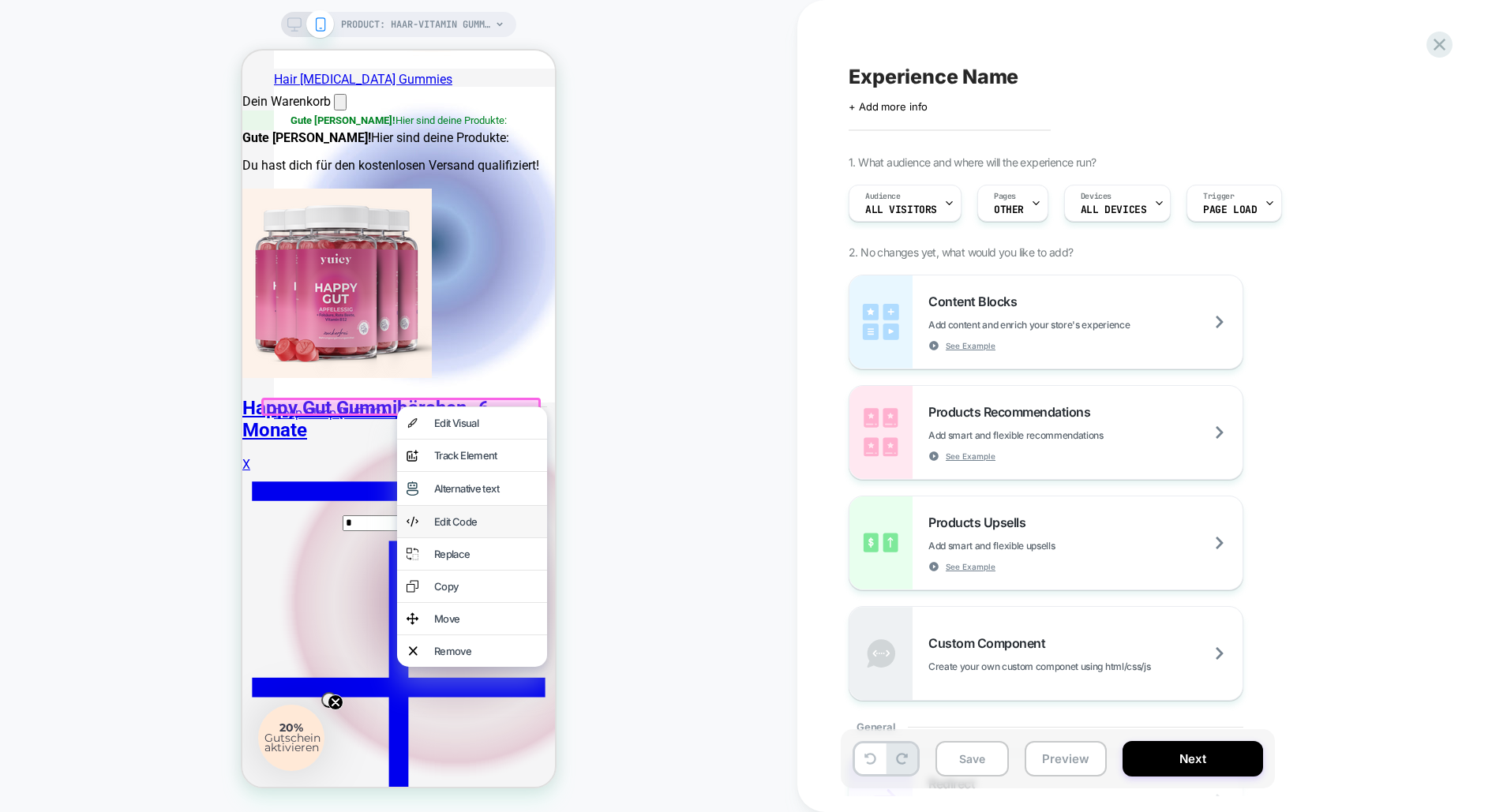
click at [483, 528] on div "Edit Code" at bounding box center [485, 521] width 103 height 12
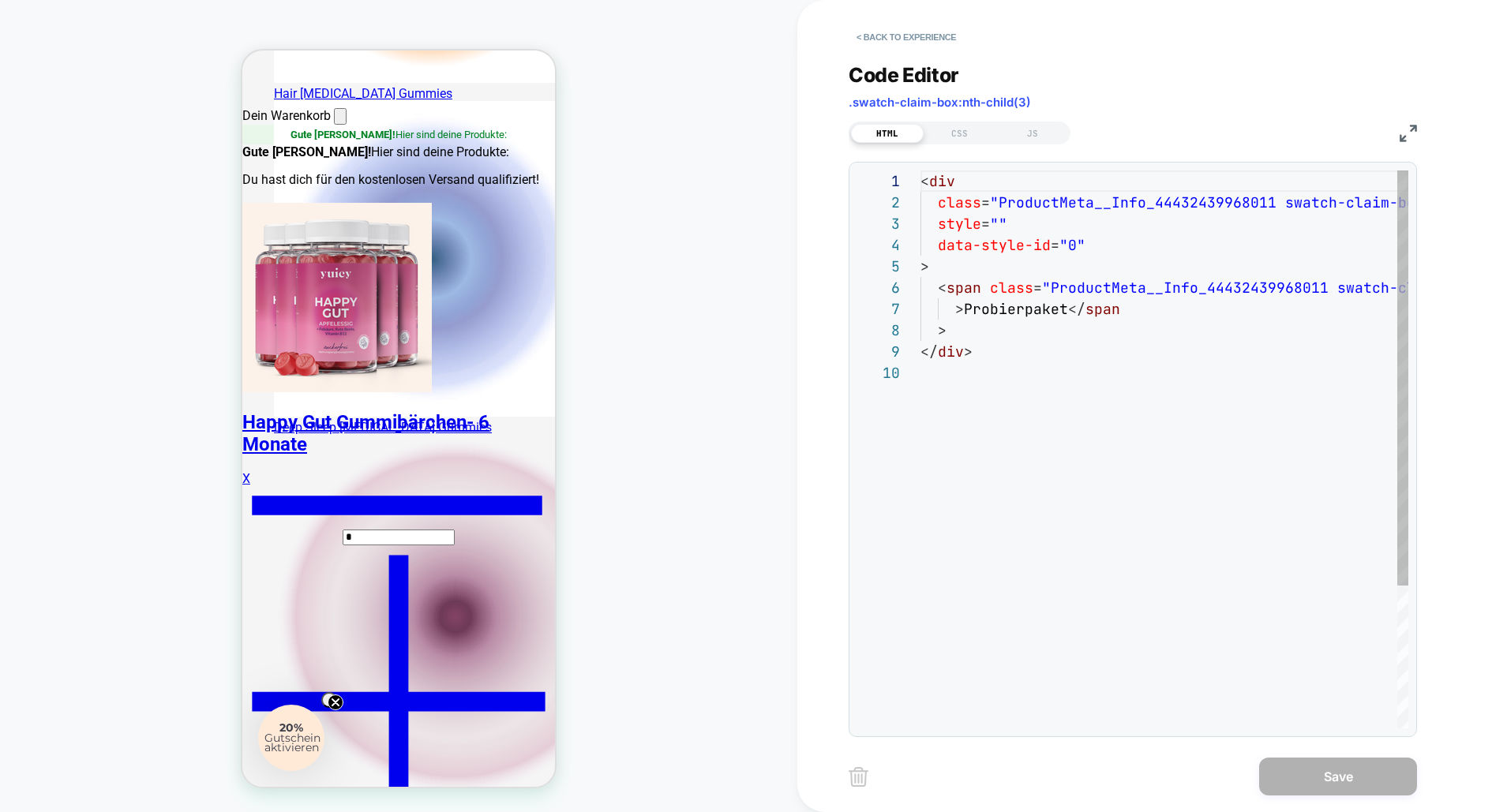
scroll to position [191, 0]
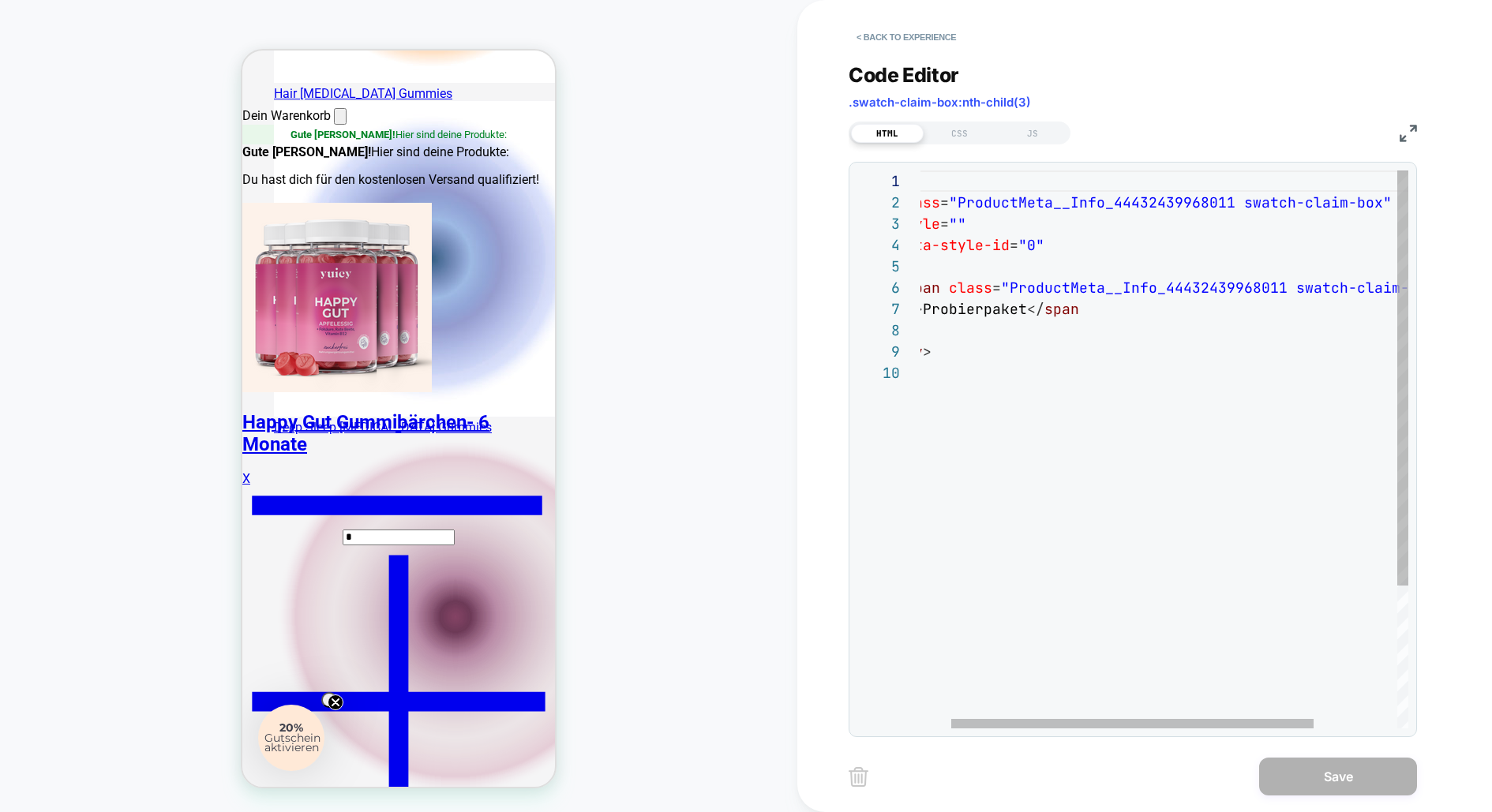
click at [1021, 304] on div "< div class = "ProductMeta__Info_44432439968011 swatch-claim-box " style = "" d…" at bounding box center [1200, 545] width 642 height 749
click at [1025, 315] on div "< div class = "ProductMeta__Info_44432439968011 swatch-claim-box " style = "" d…" at bounding box center [1200, 545] width 642 height 749
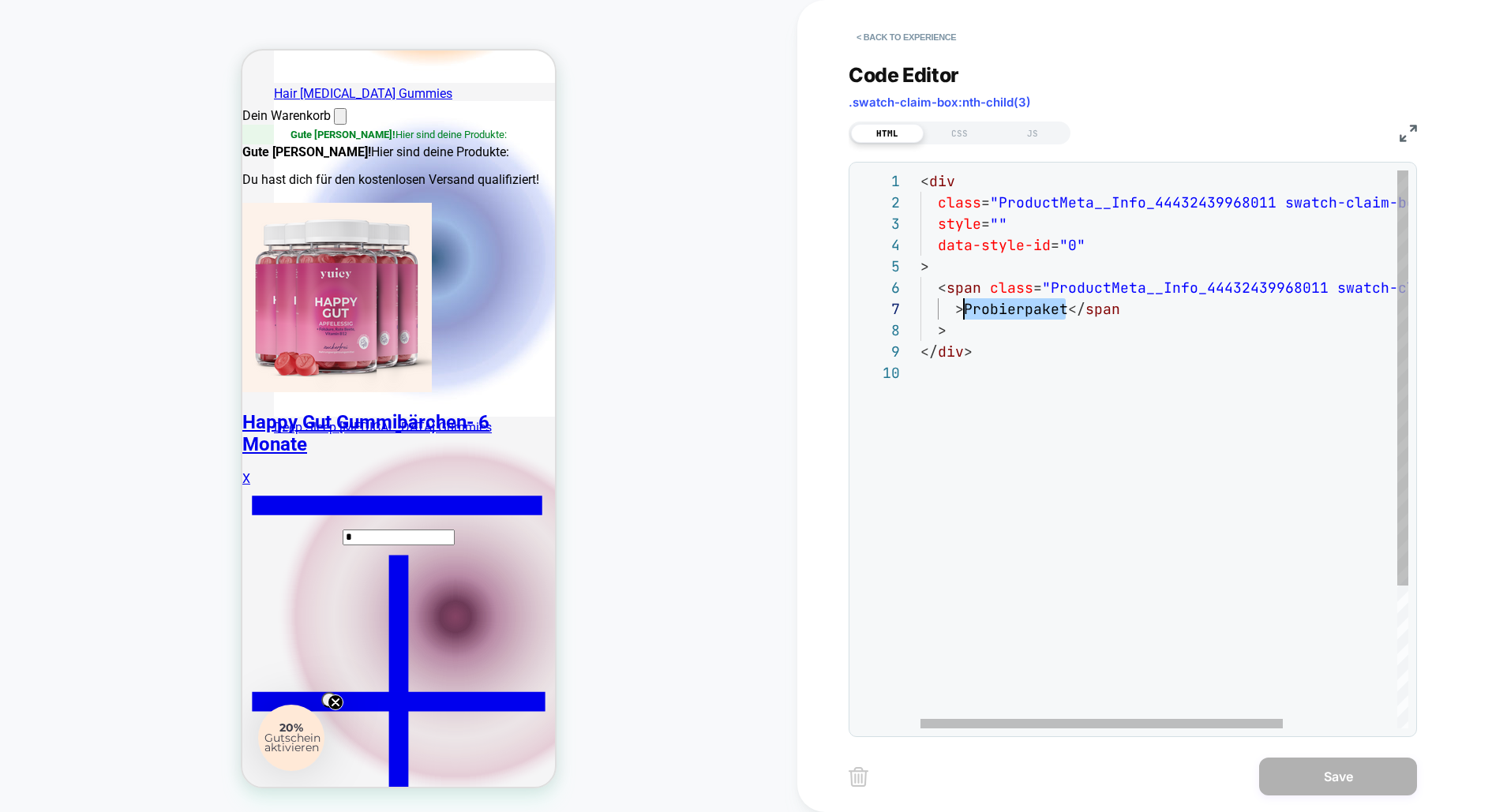
scroll to position [127, 42]
drag, startPoint x: 1025, startPoint y: 315, endPoint x: 962, endPoint y: 314, distance: 63.0
click at [962, 314] on div "< div class = "ProductMeta__Info_44432439968011 swatch-claim-box " style = "" d…" at bounding box center [1241, 545] width 642 height 749
drag, startPoint x: 1067, startPoint y: 314, endPoint x: 1025, endPoint y: 310, distance: 42.2
click at [1025, 310] on div "< div class = "ProductMeta__Info_44432439968011 swatch-claim-box " style = "" d…" at bounding box center [1241, 545] width 642 height 749
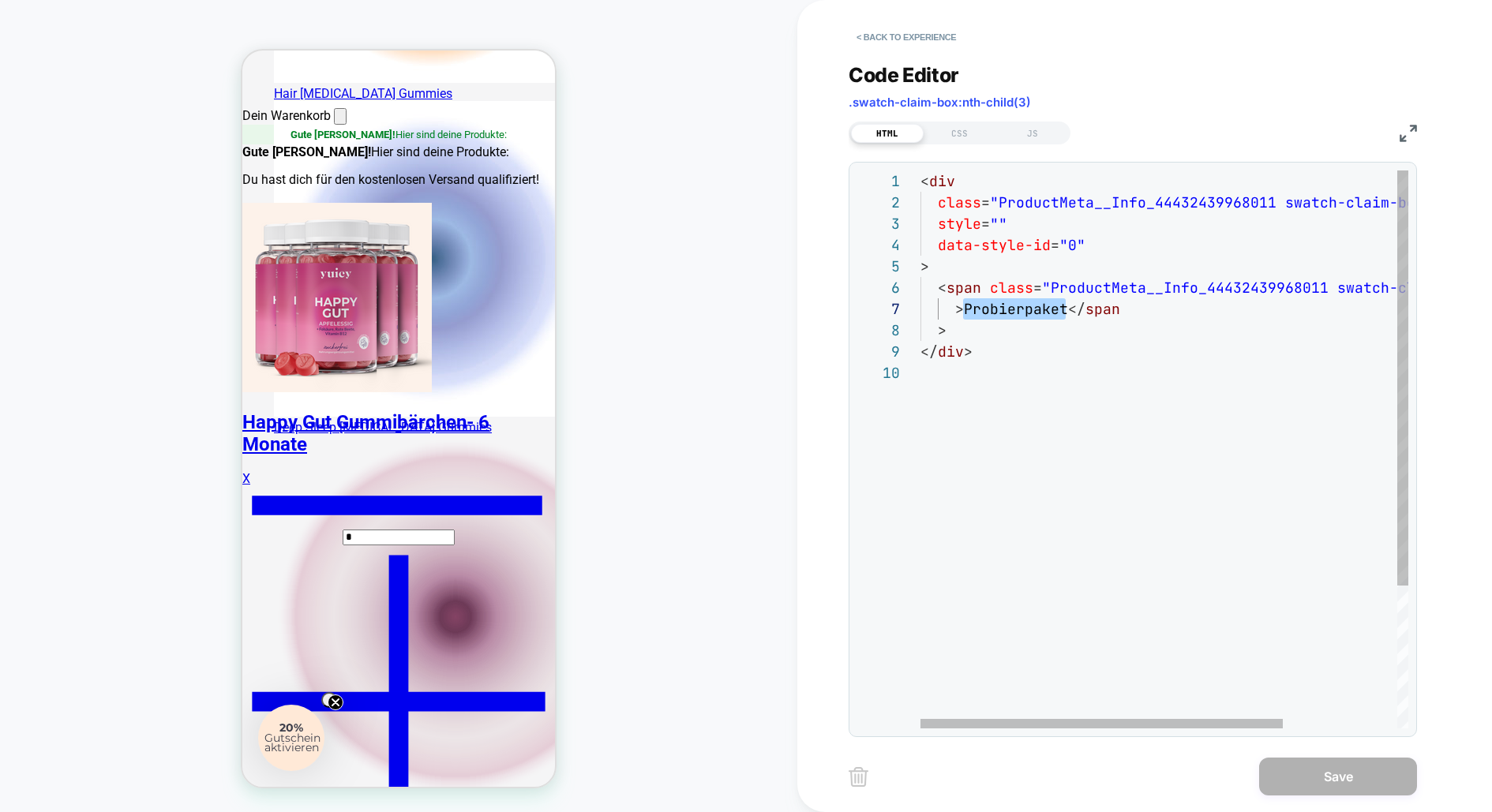
type textarea "**********"
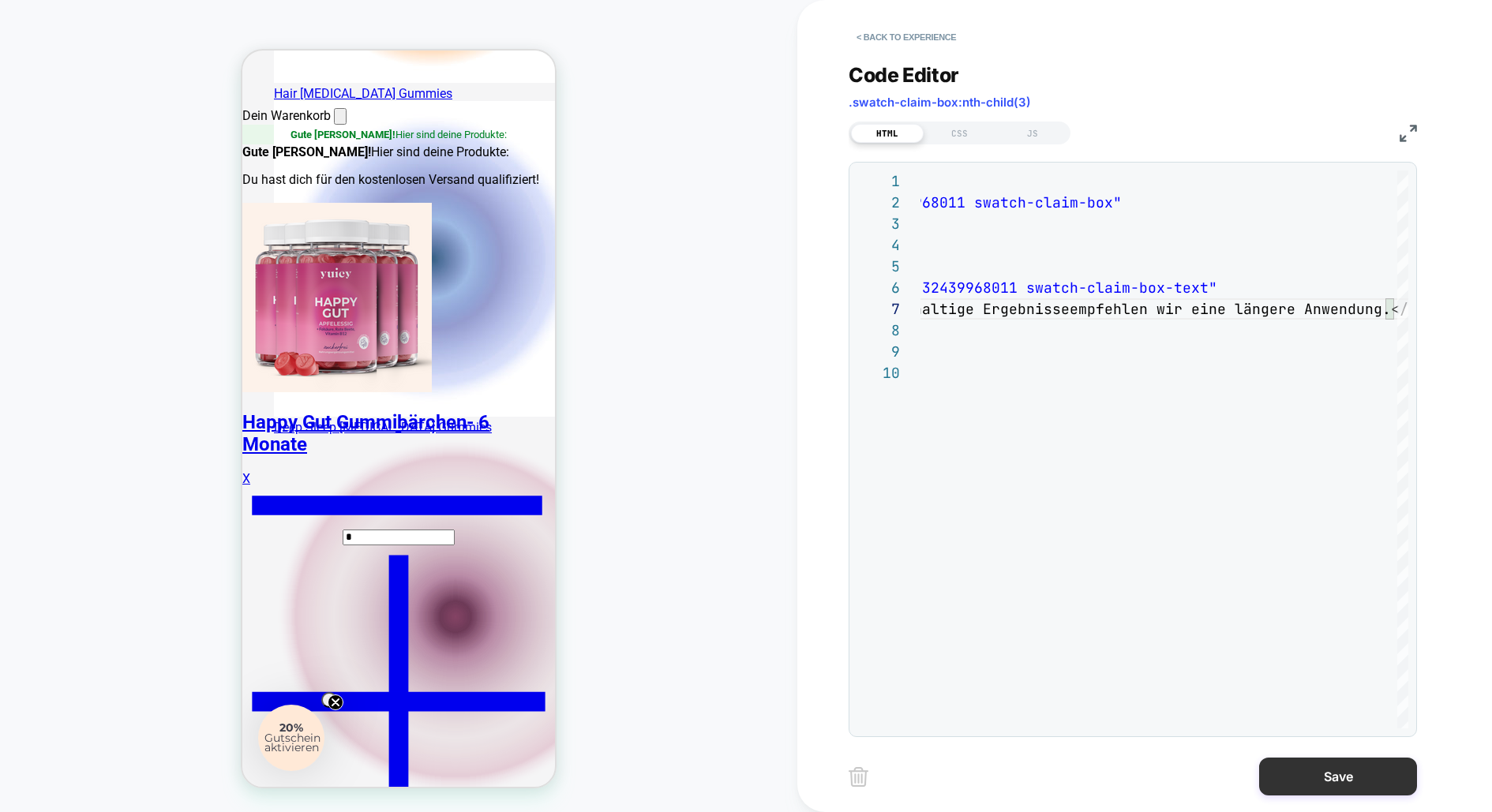
click at [1335, 786] on button "Save" at bounding box center [1337, 776] width 158 height 38
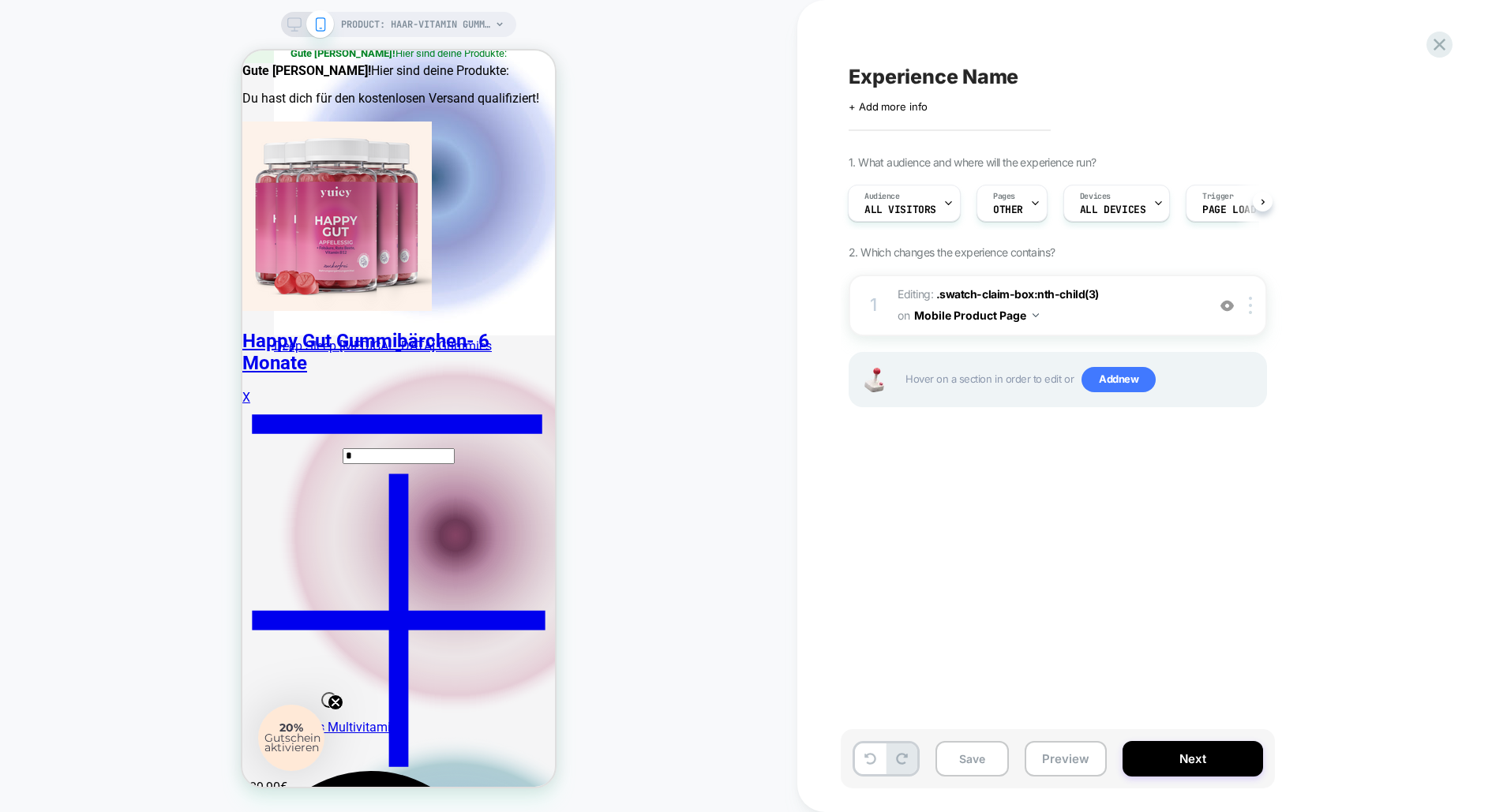
scroll to position [784, 0]
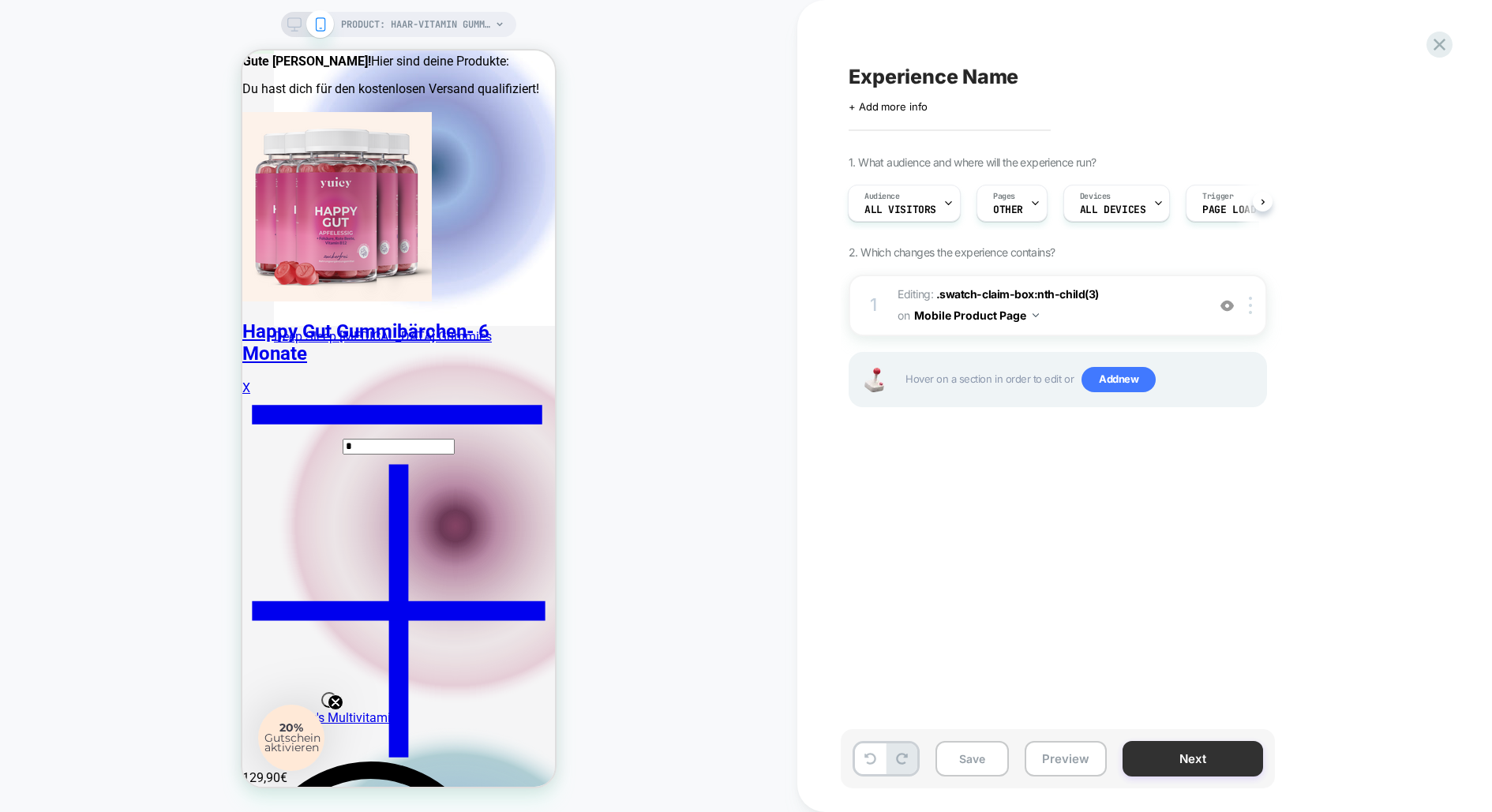
click at [1207, 752] on button "Next" at bounding box center [1192, 758] width 140 height 35
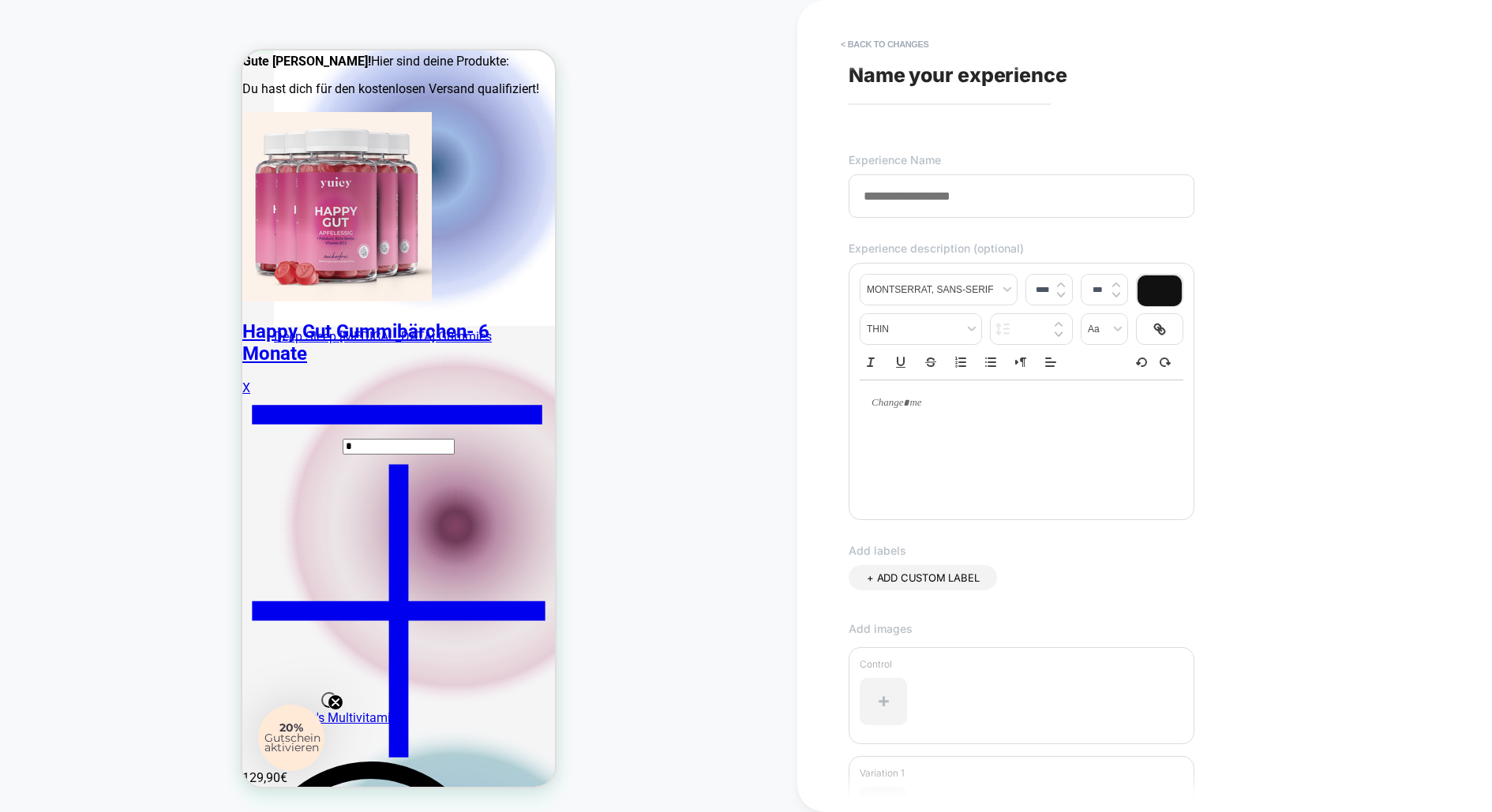
click at [909, 195] on input at bounding box center [1021, 196] width 346 height 44
type input "**********"
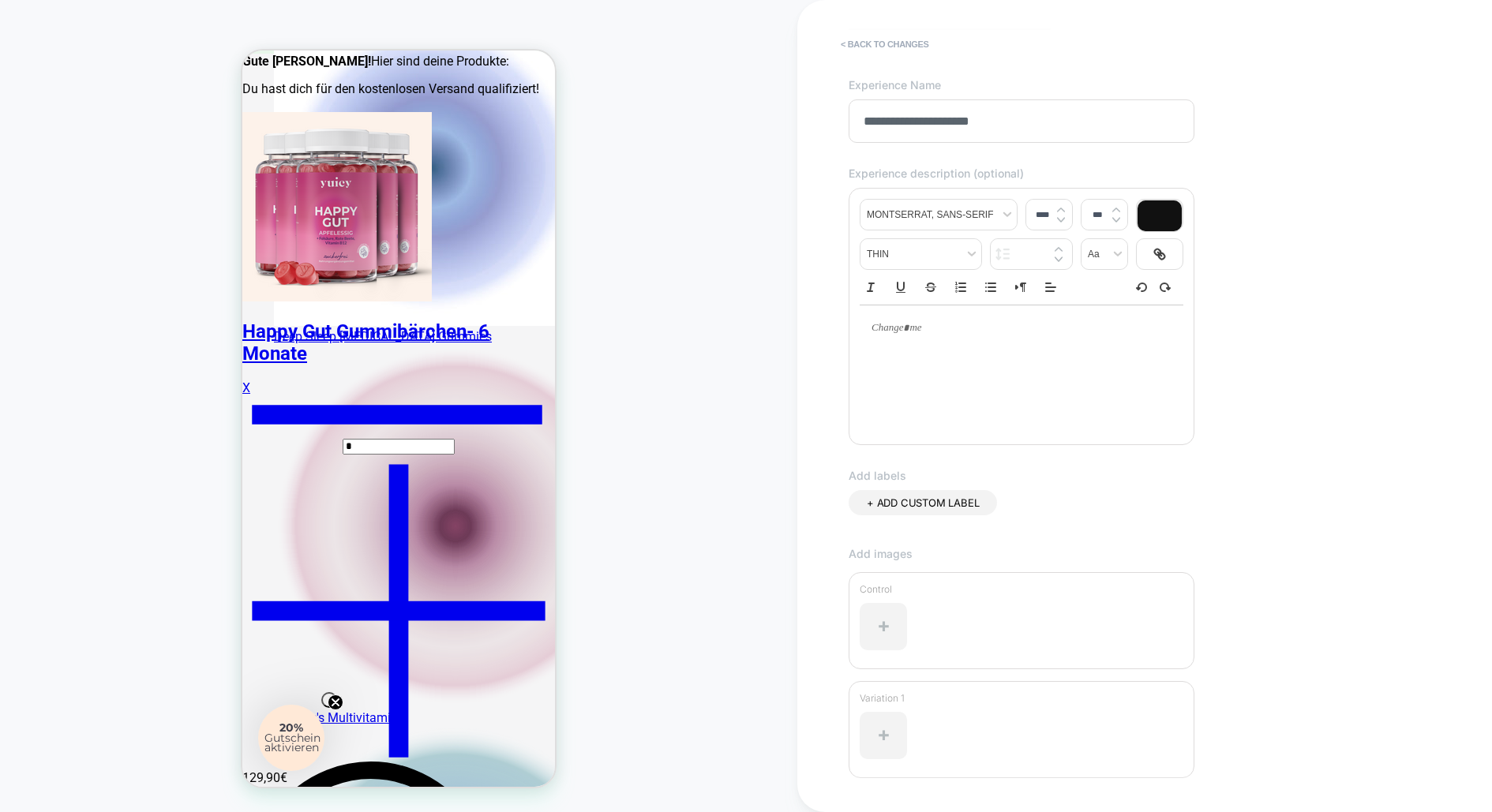
scroll to position [191, 0]
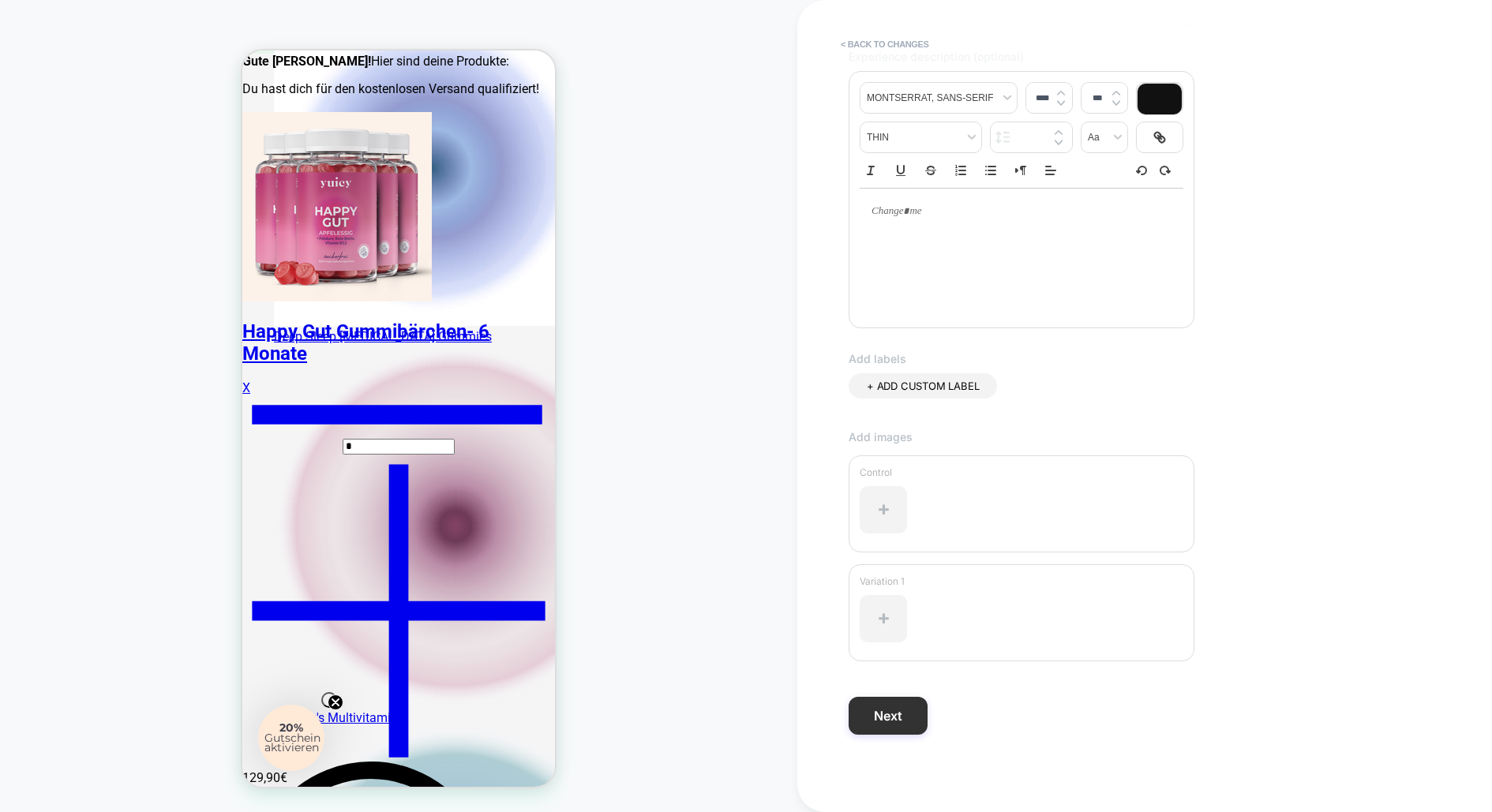
click at [892, 711] on button "Next" at bounding box center [887, 715] width 79 height 38
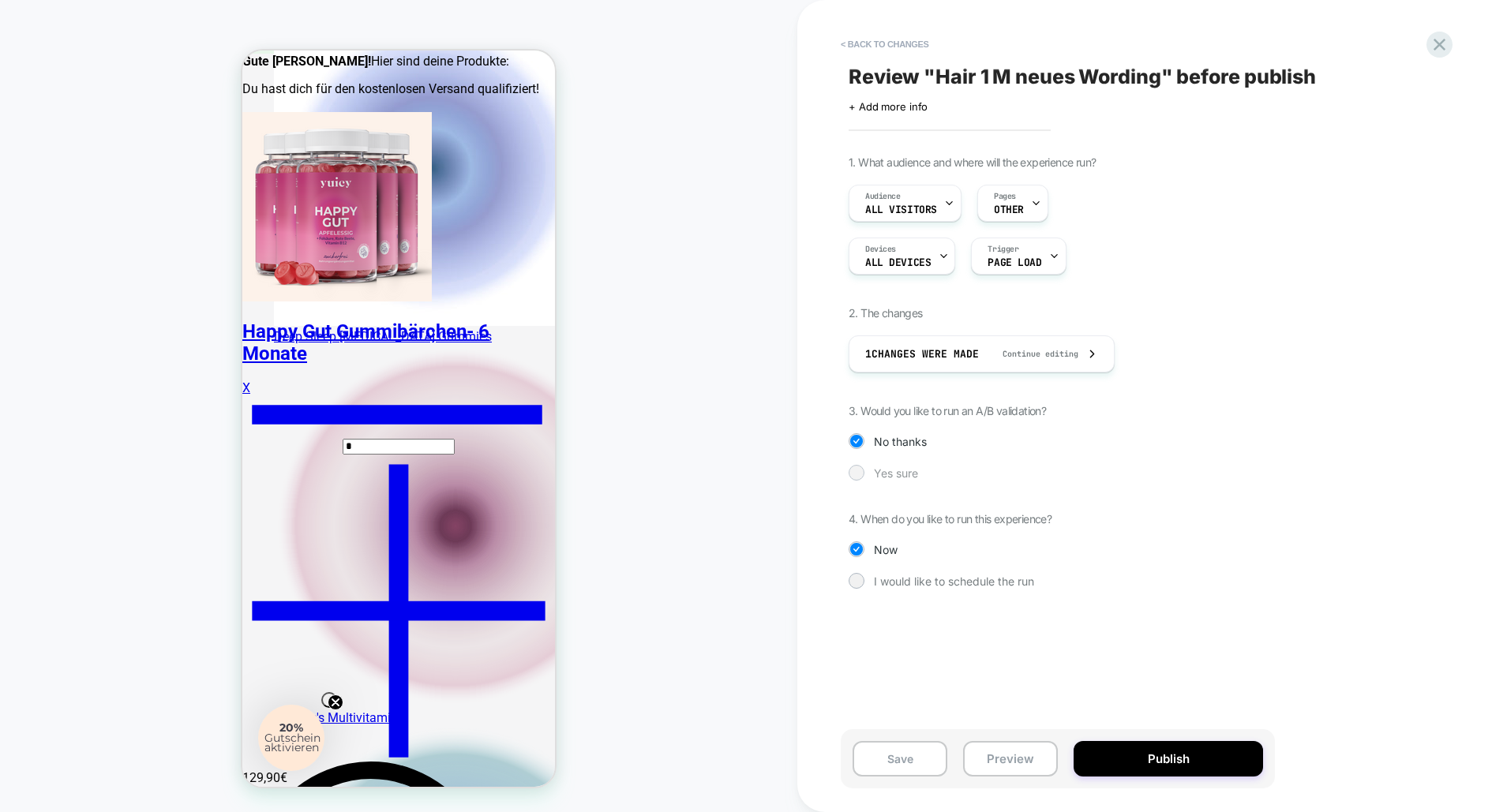
click at [889, 472] on span "Yes sure" at bounding box center [896, 473] width 45 height 13
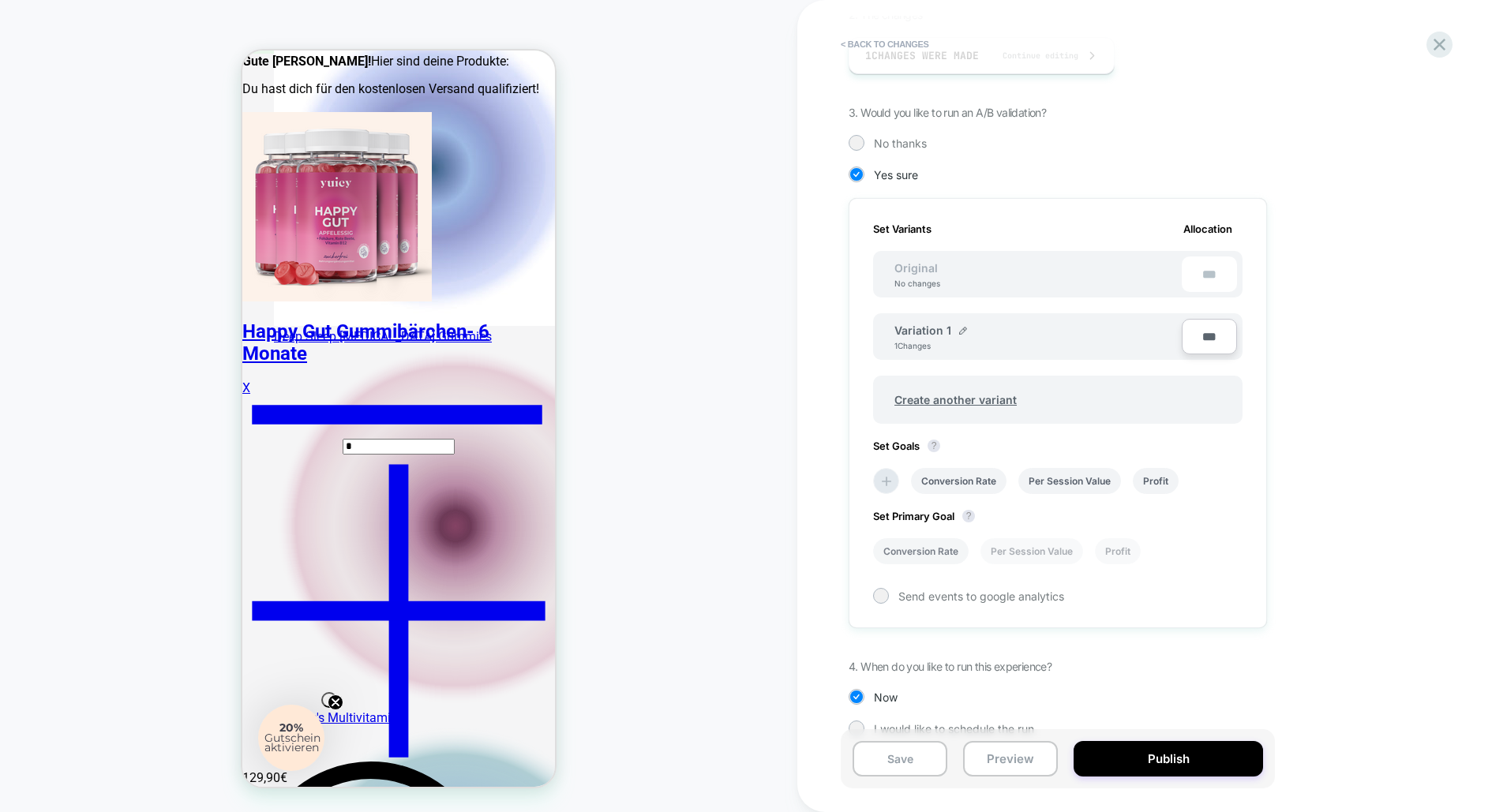
scroll to position [323, 0]
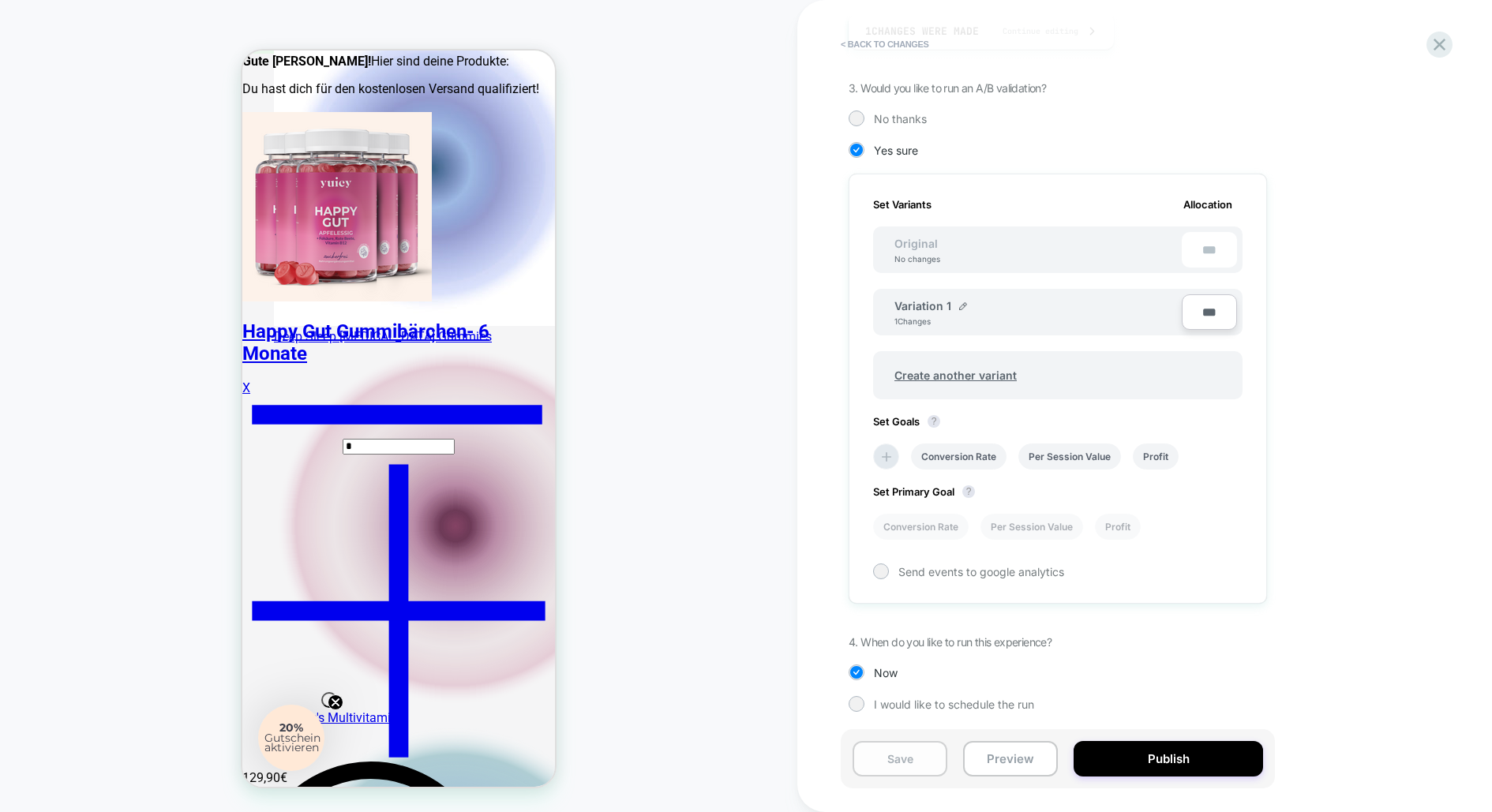
click at [910, 762] on button "Save" at bounding box center [900, 758] width 95 height 35
click at [1437, 47] on icon at bounding box center [1439, 45] width 11 height 11
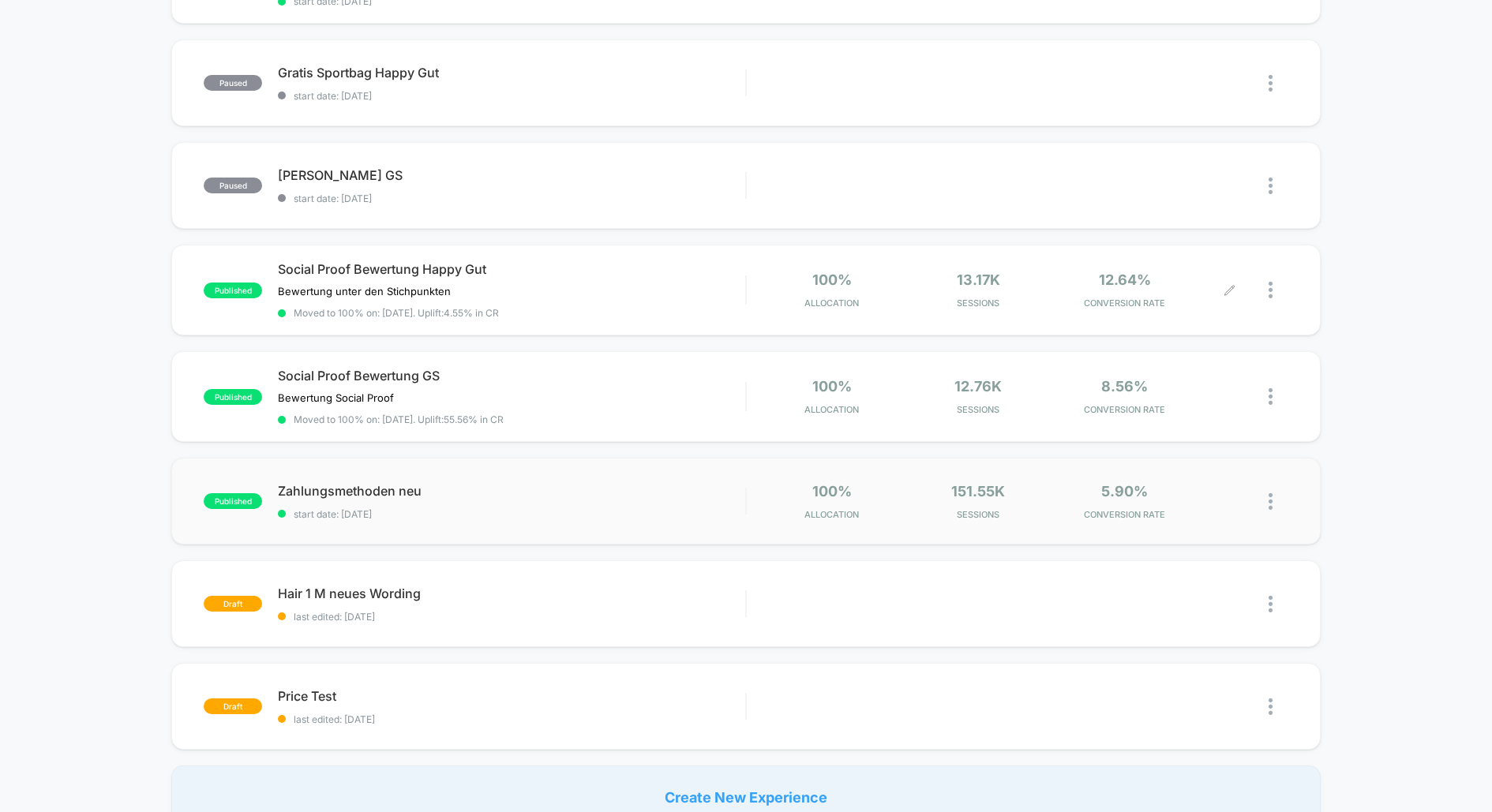
scroll to position [661, 0]
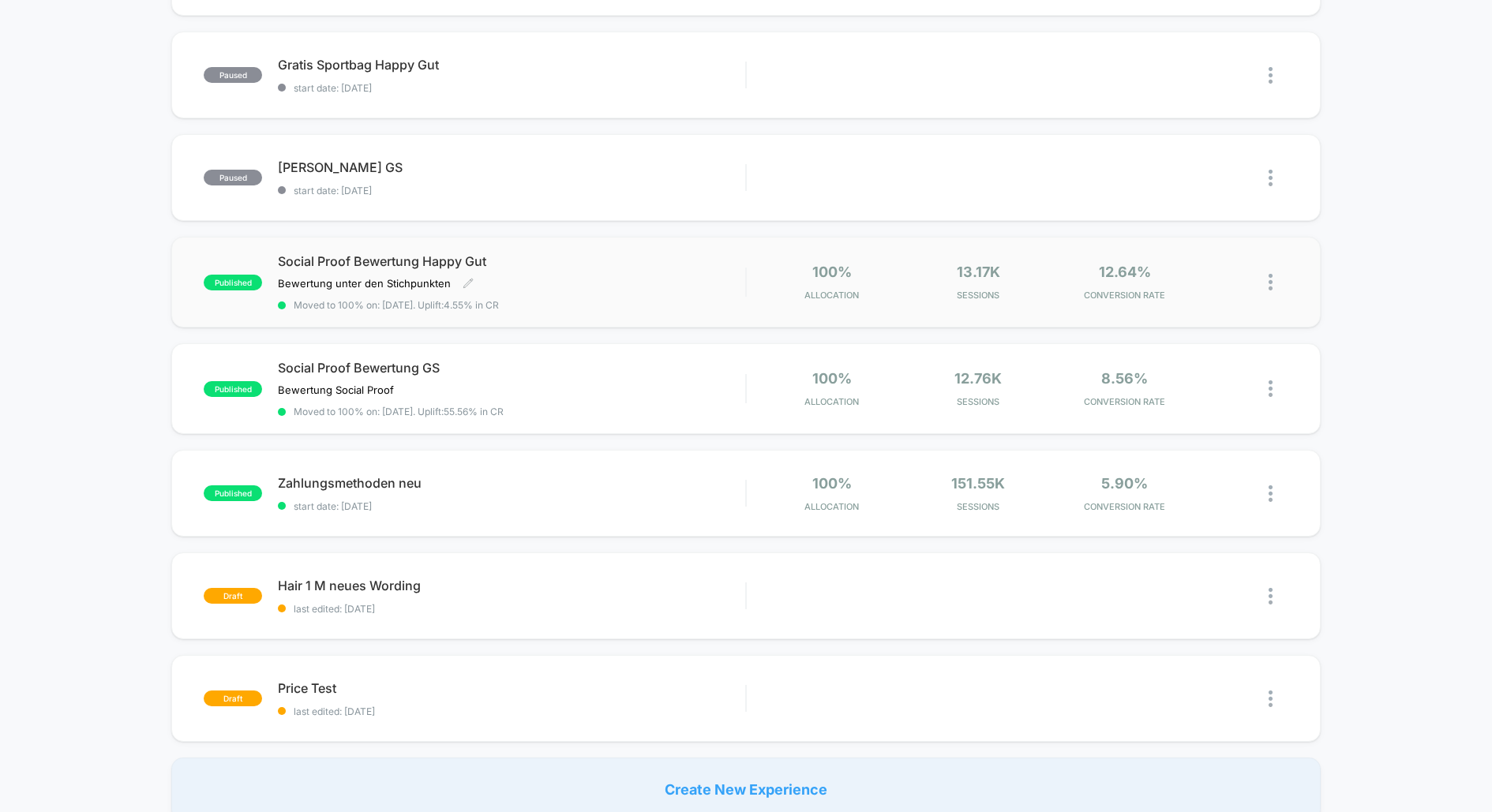
click at [577, 262] on span "Social Proof Bewertung Happy Gut" at bounding box center [511, 261] width 467 height 16
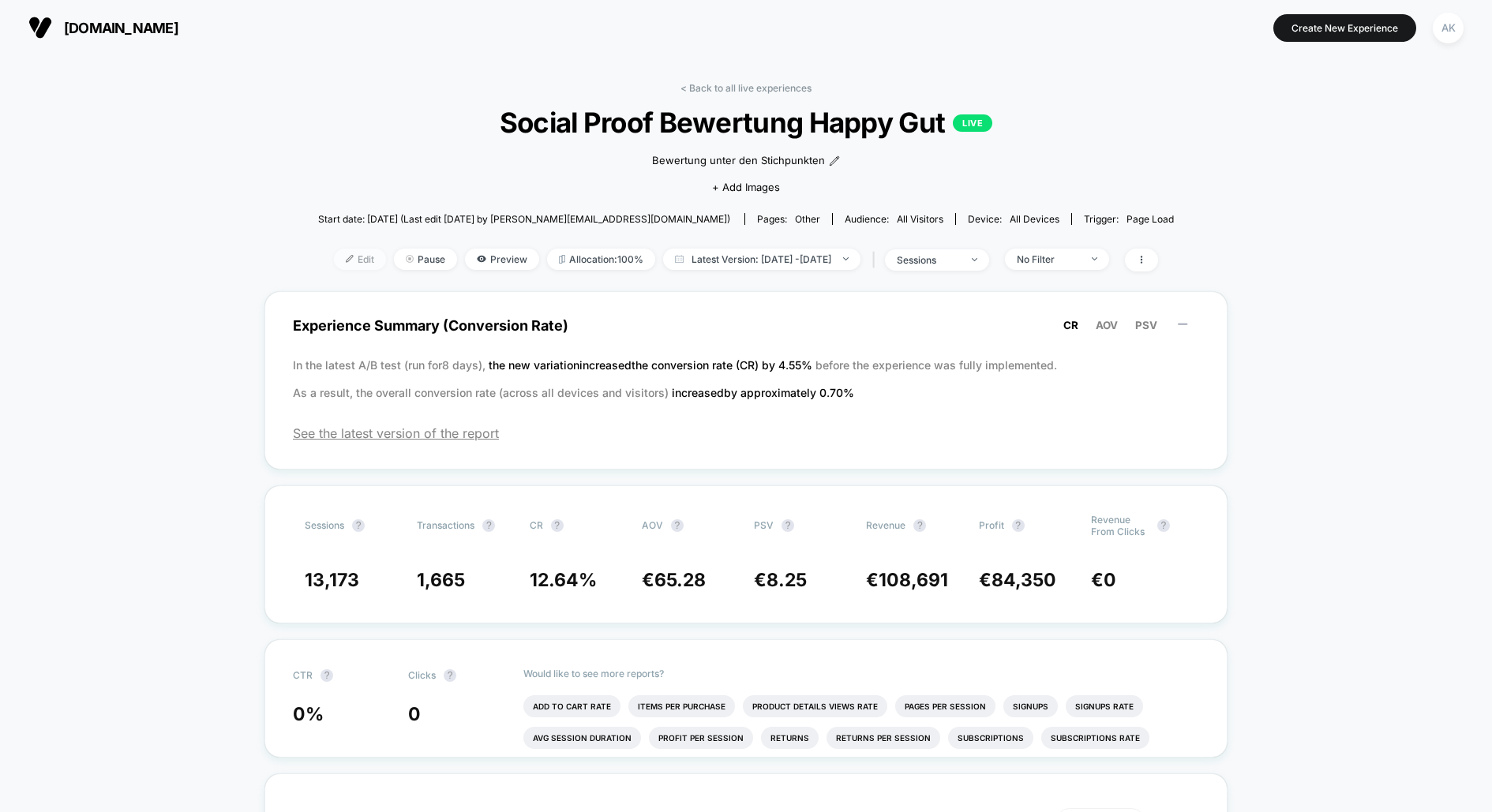
click at [334, 252] on span "Edit" at bounding box center [359, 259] width 52 height 21
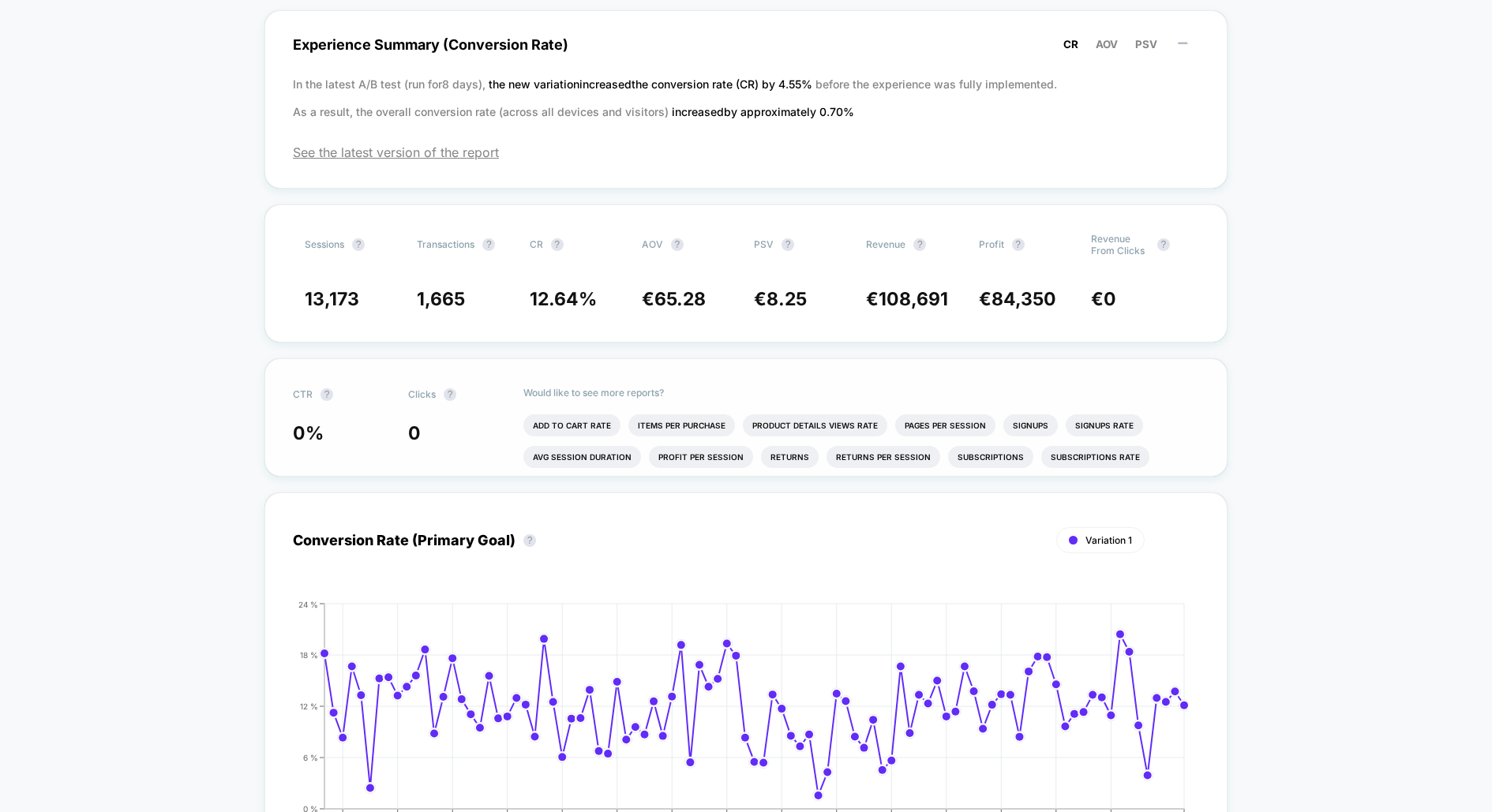
scroll to position [279, 0]
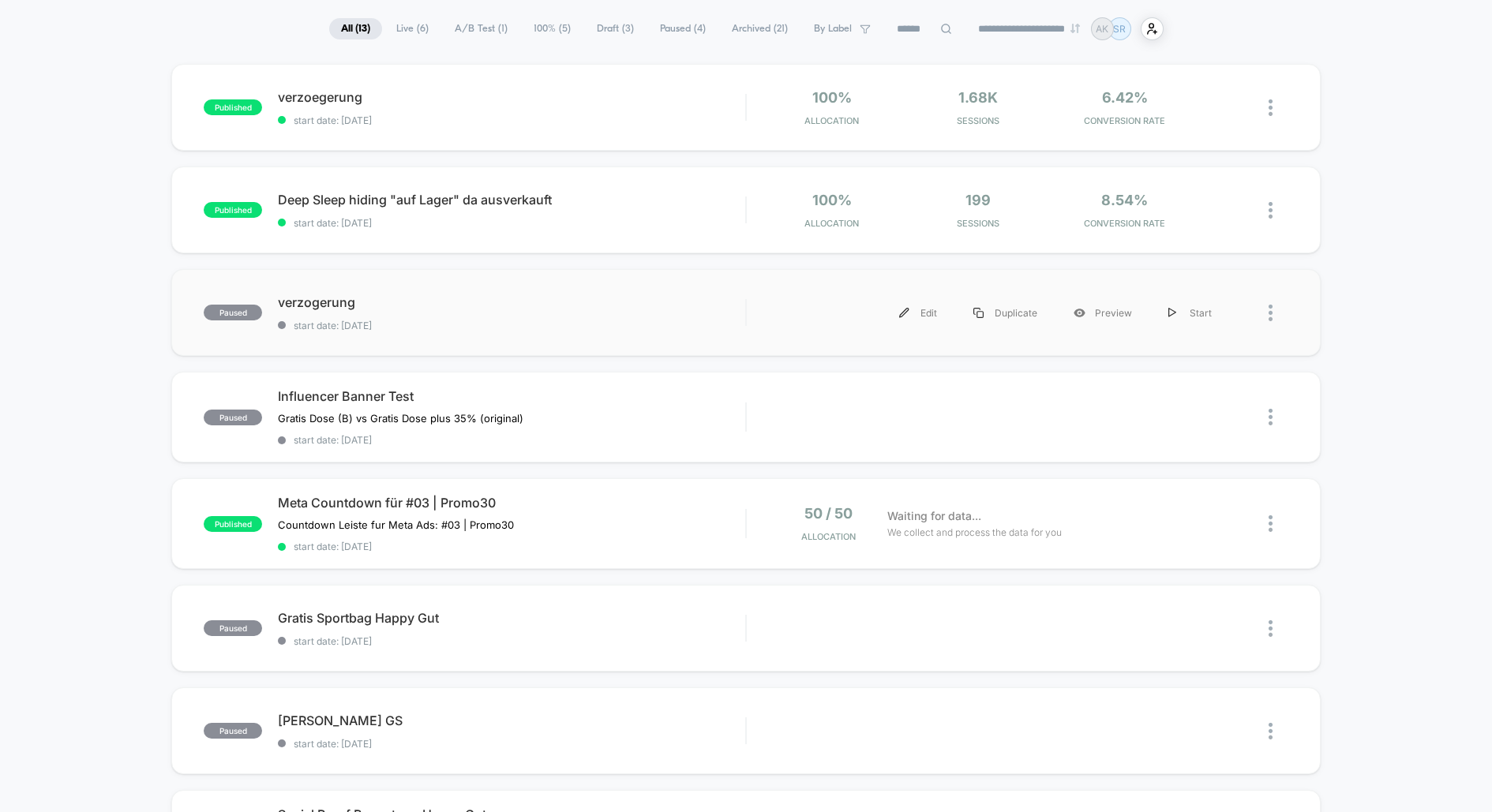
scroll to position [119, 0]
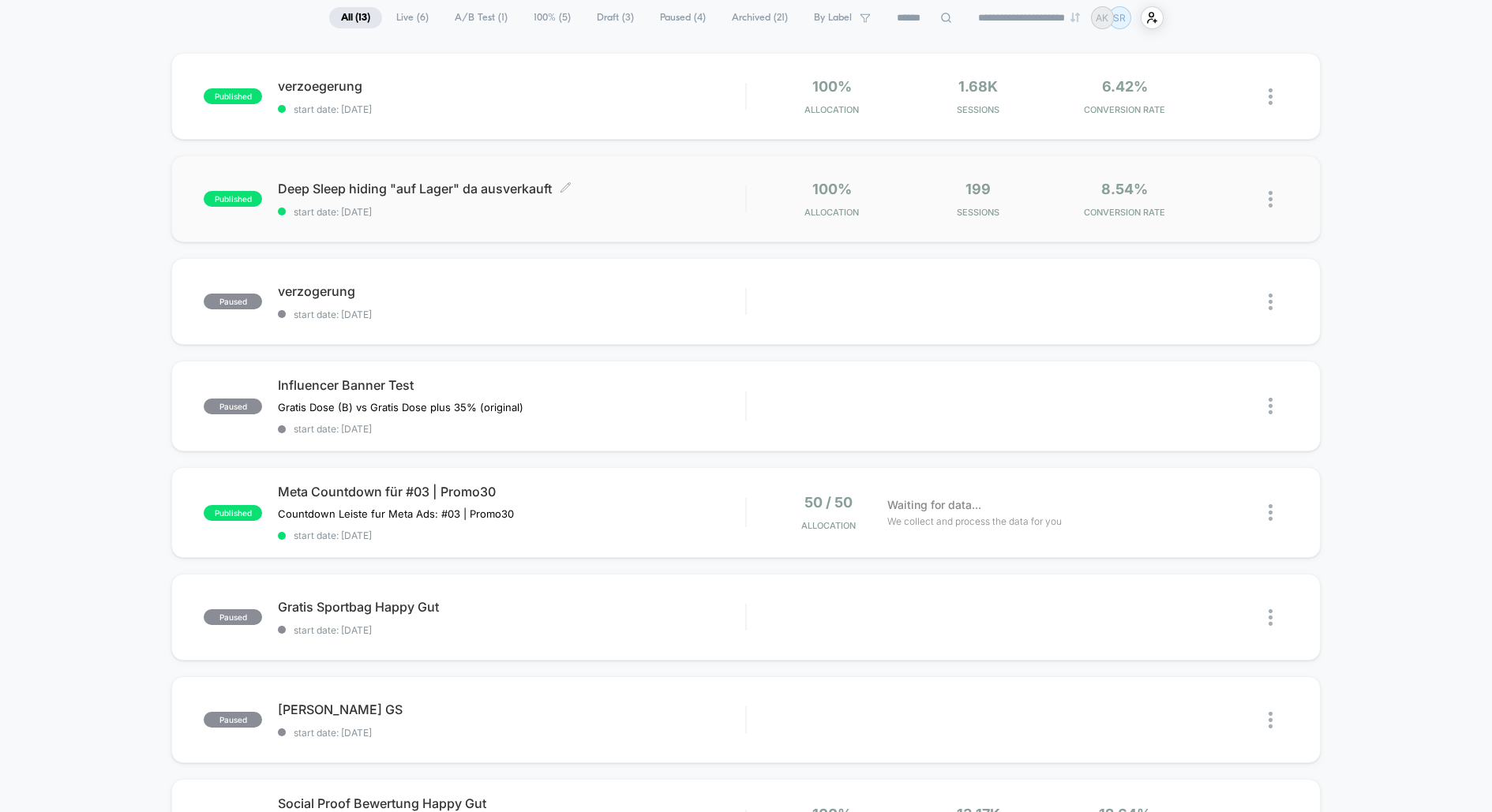
click at [589, 209] on span "start date: [DATE]" at bounding box center [511, 211] width 467 height 11
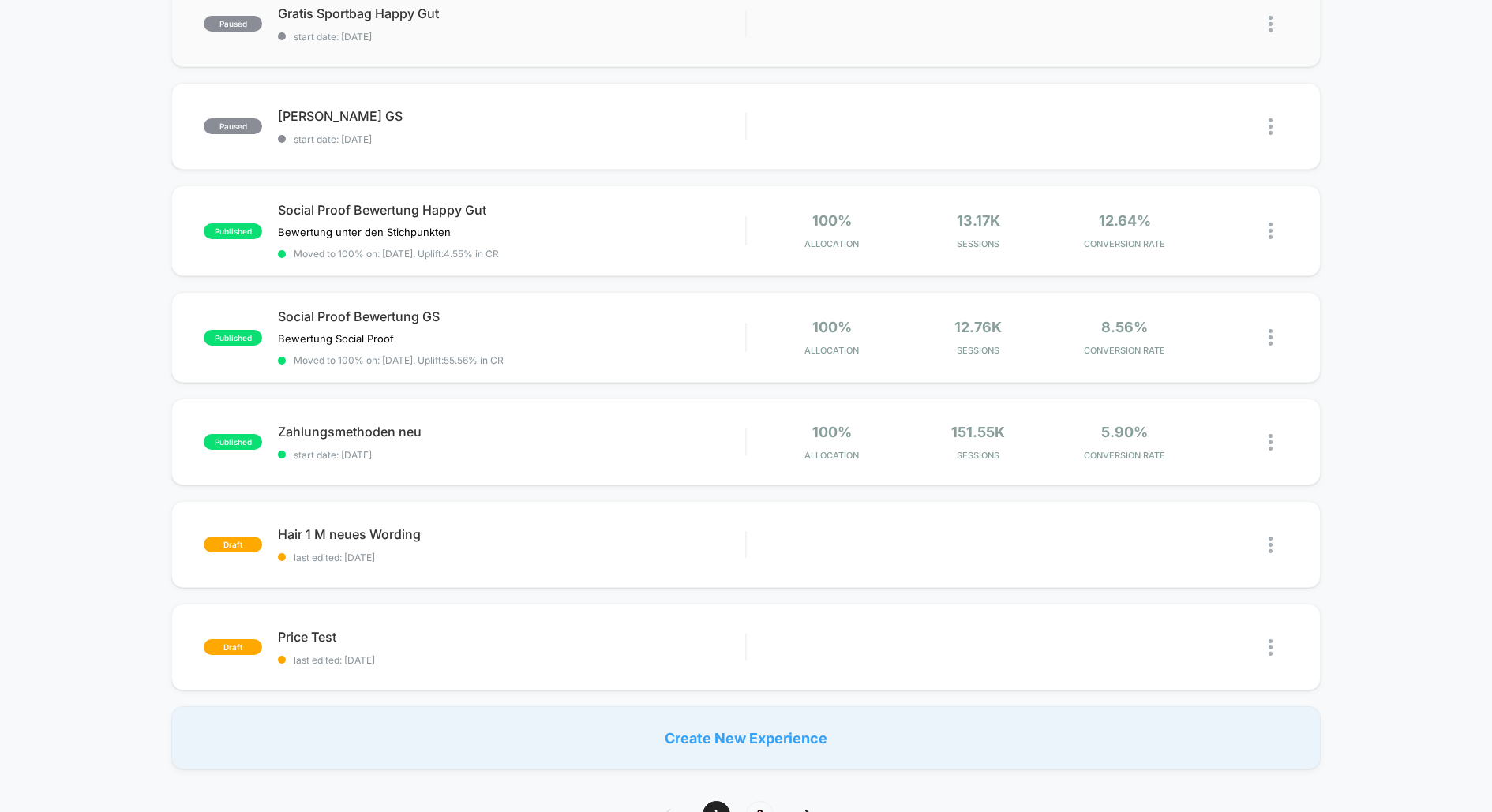
scroll to position [688, 0]
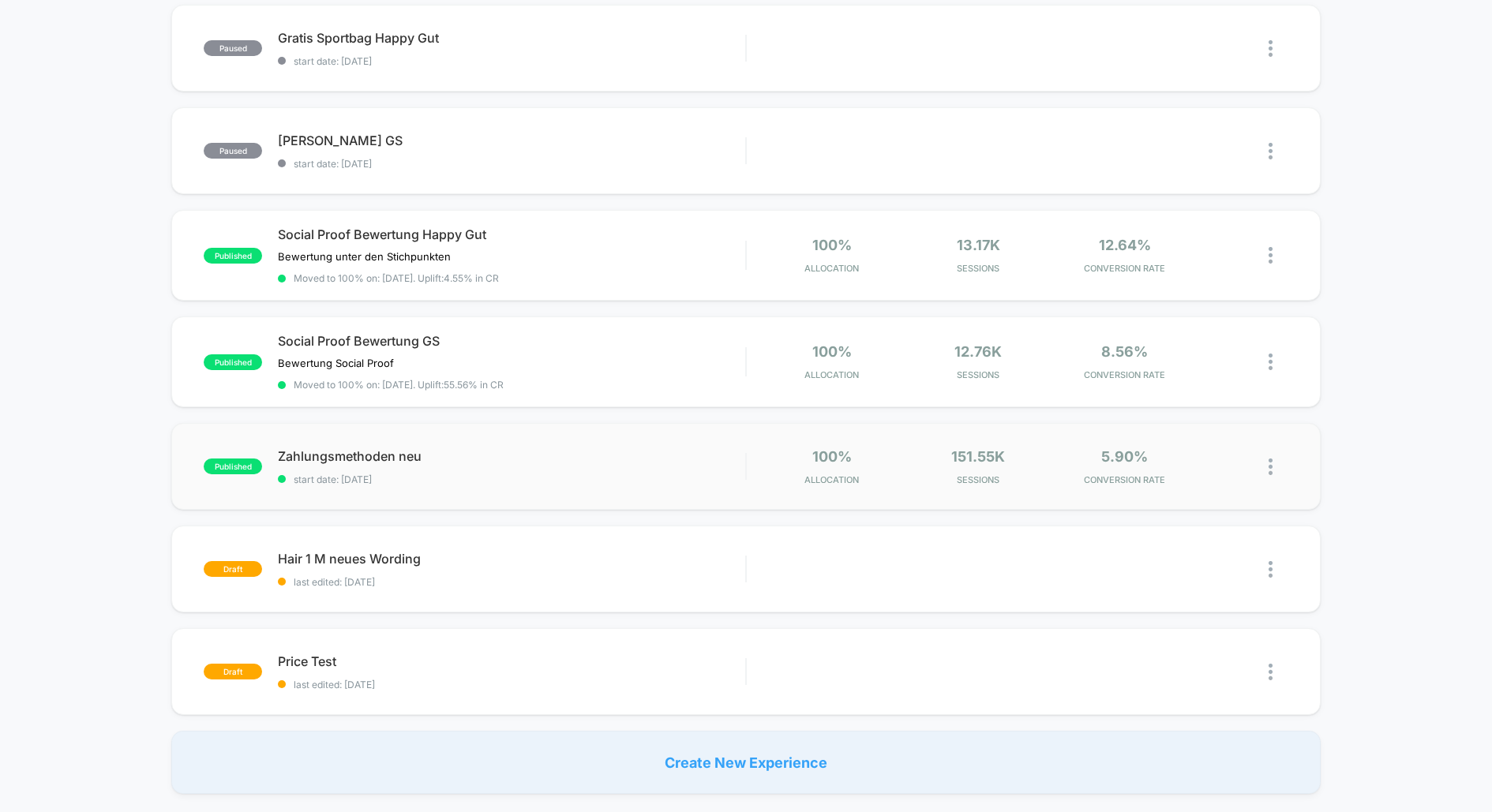
click at [569, 459] on div "Zahlungsmethoden neu start date: [DATE]" at bounding box center [511, 466] width 467 height 37
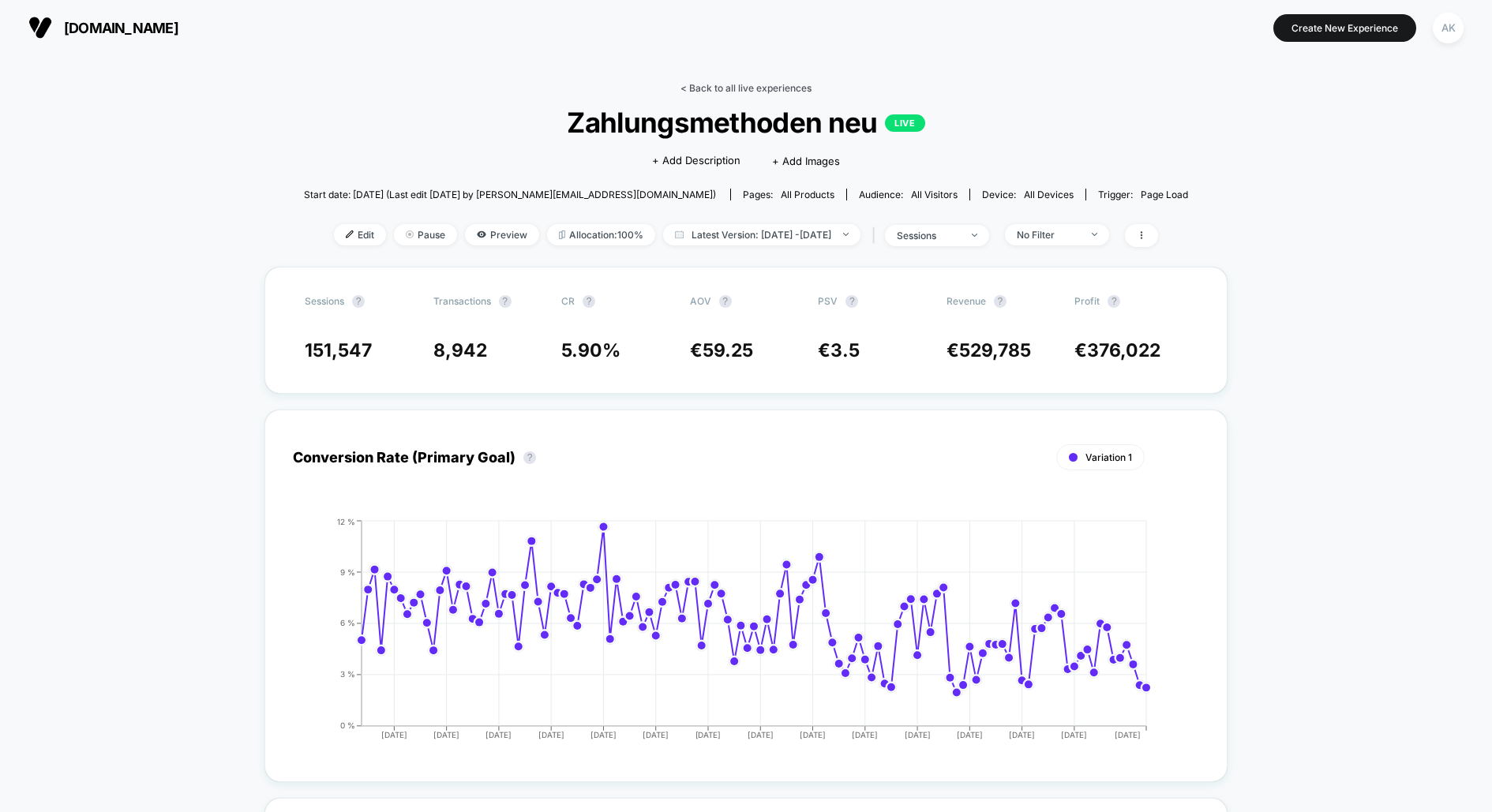
click at [681, 87] on link "< Back to all live experiences" at bounding box center [746, 88] width 131 height 11
